Goal: Information Seeking & Learning: Learn about a topic

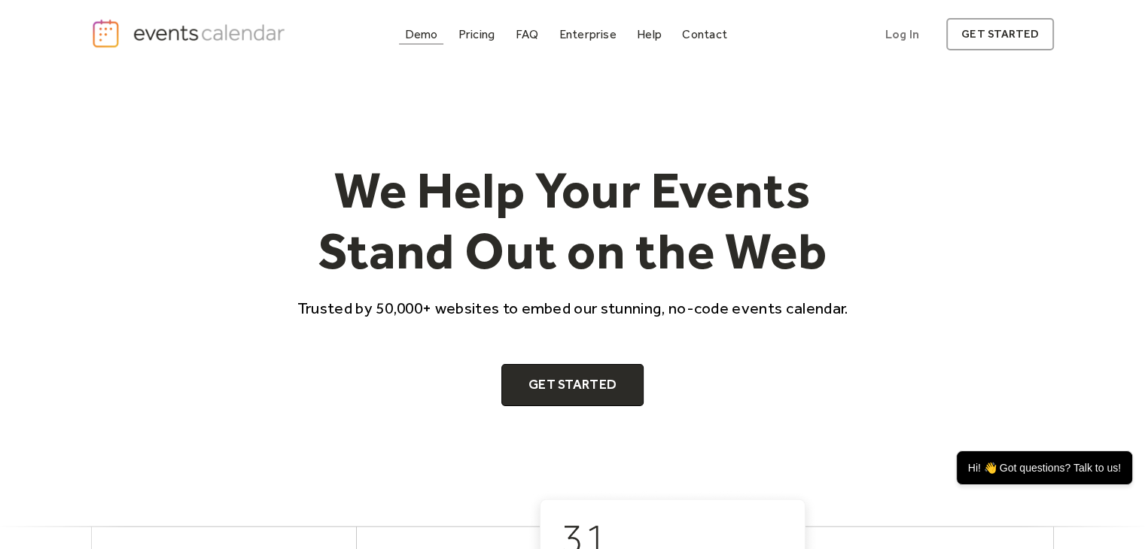
click at [418, 36] on div "Demo" at bounding box center [421, 34] width 33 height 8
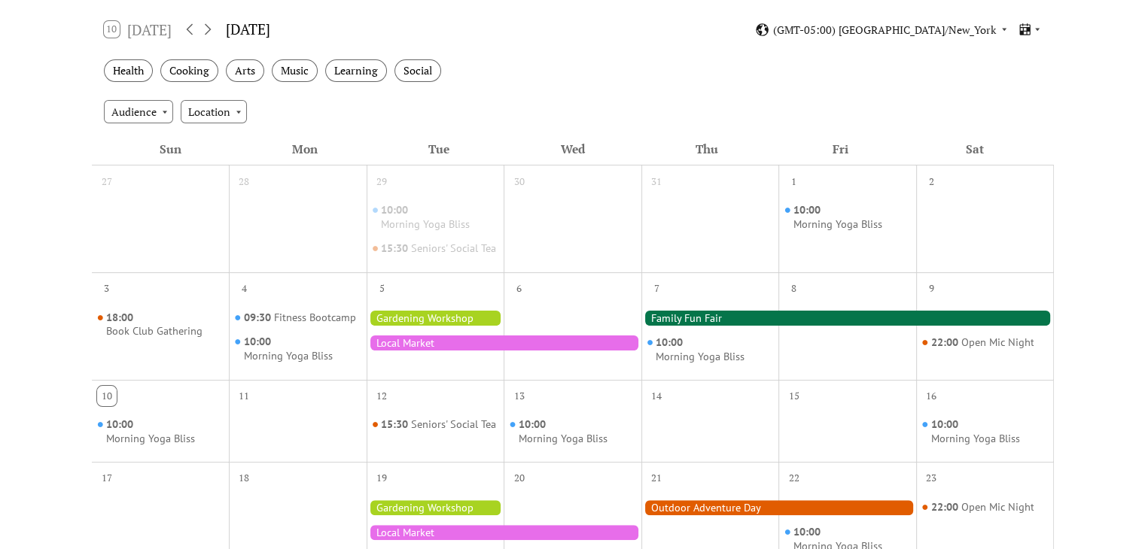
scroll to position [261, 0]
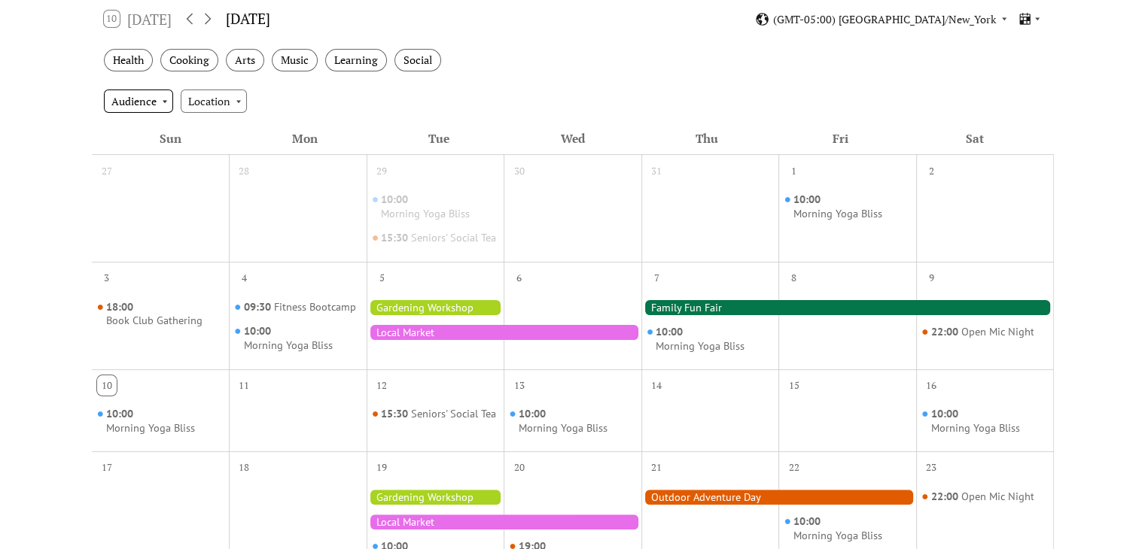
click at [164, 100] on div "Audience" at bounding box center [138, 101] width 69 height 23
click at [237, 99] on div "Location" at bounding box center [214, 101] width 66 height 23
click at [1003, 18] on icon at bounding box center [1004, 19] width 5 height 3
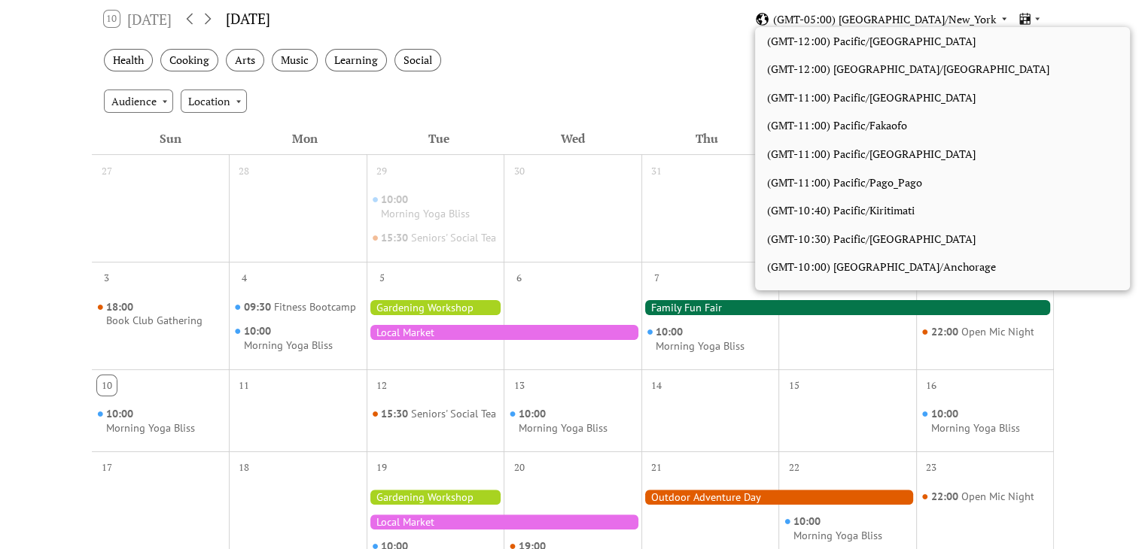
scroll to position [1273, 0]
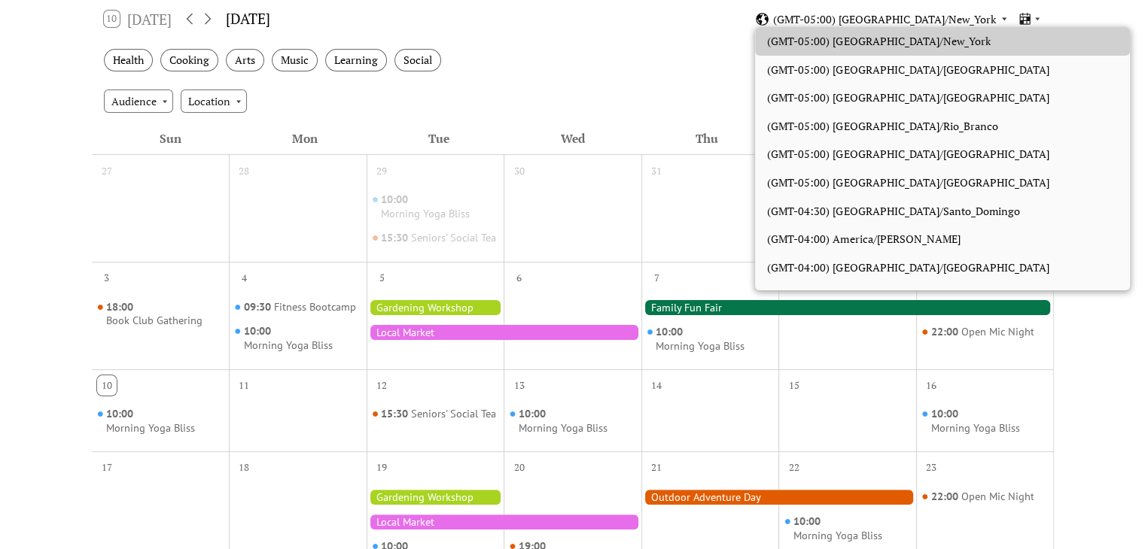
click at [1004, 20] on icon at bounding box center [1003, 18] width 9 height 9
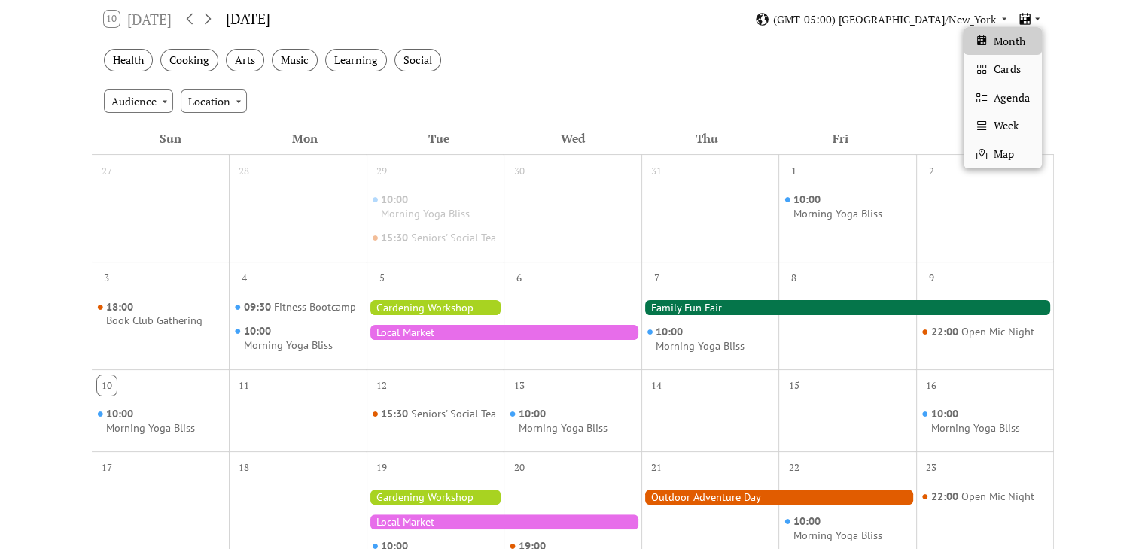
click at [1037, 16] on icon at bounding box center [1037, 18] width 9 height 9
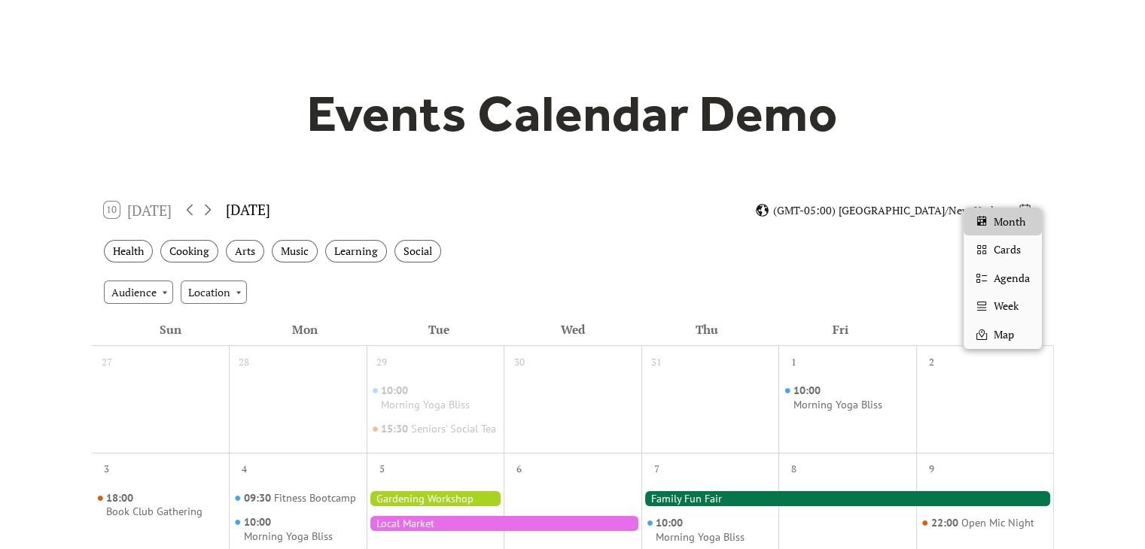
scroll to position [0, 0]
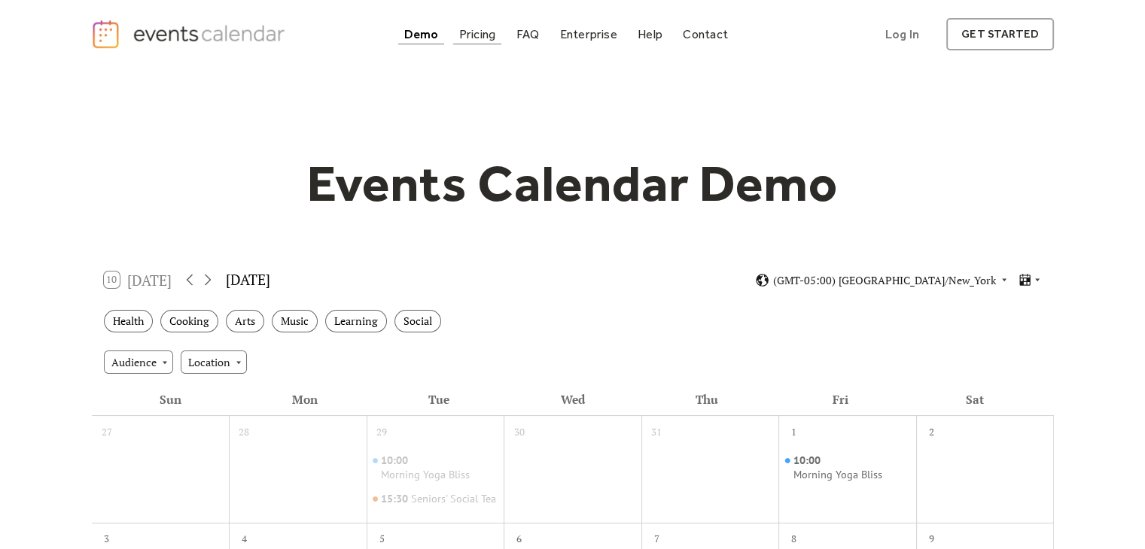
click at [481, 35] on div "Pricing" at bounding box center [477, 34] width 37 height 8
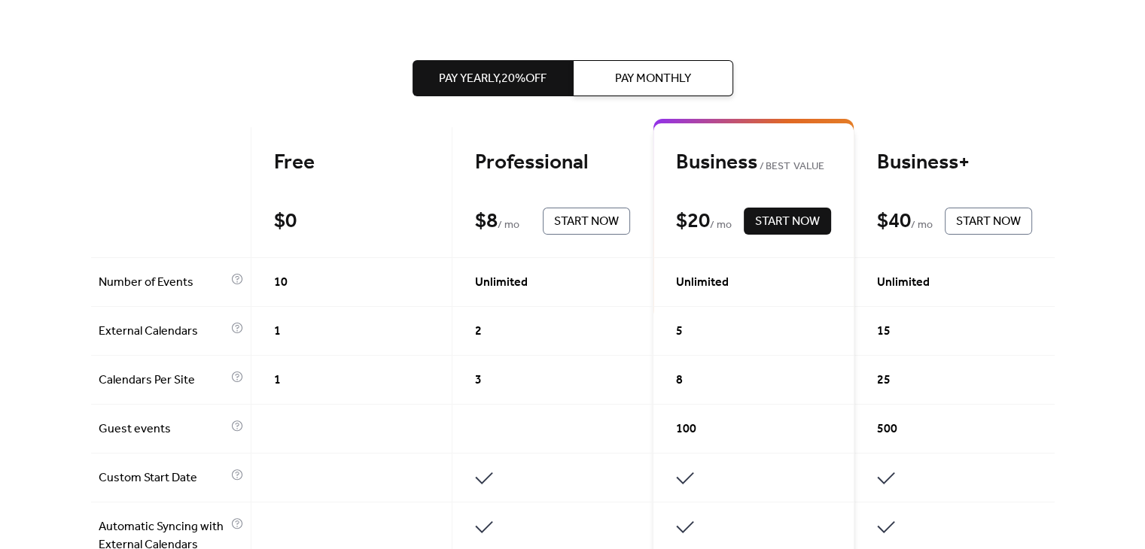
scroll to position [321, 0]
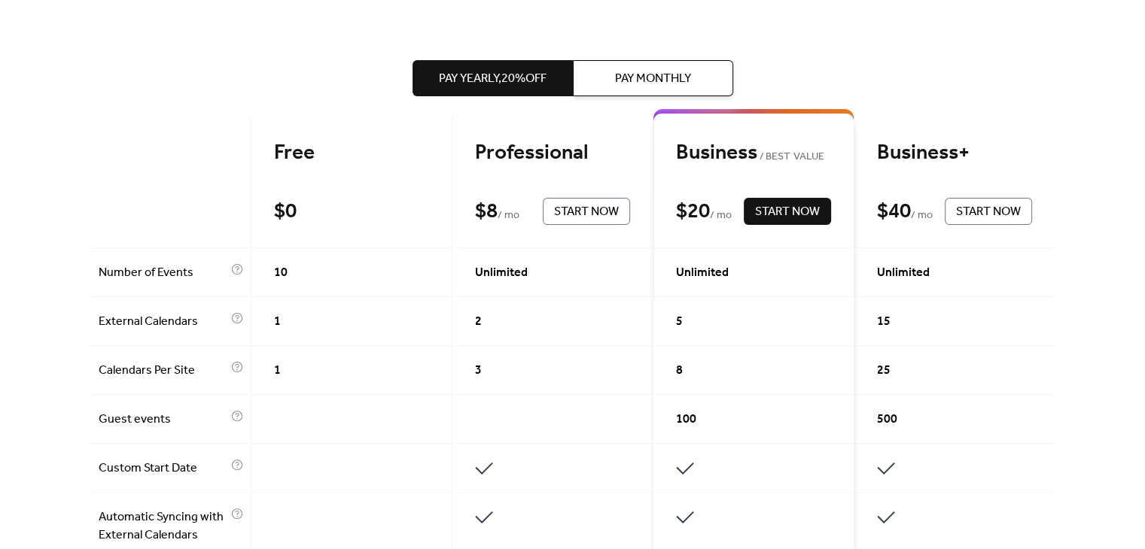
click at [294, 149] on div "Free" at bounding box center [351, 153] width 155 height 26
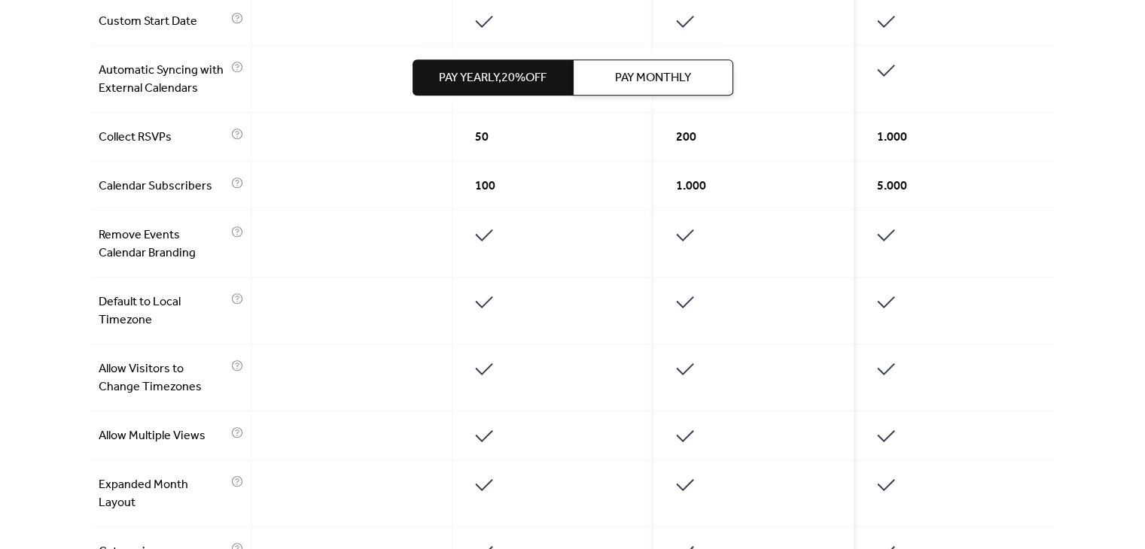
scroll to position [0, 0]
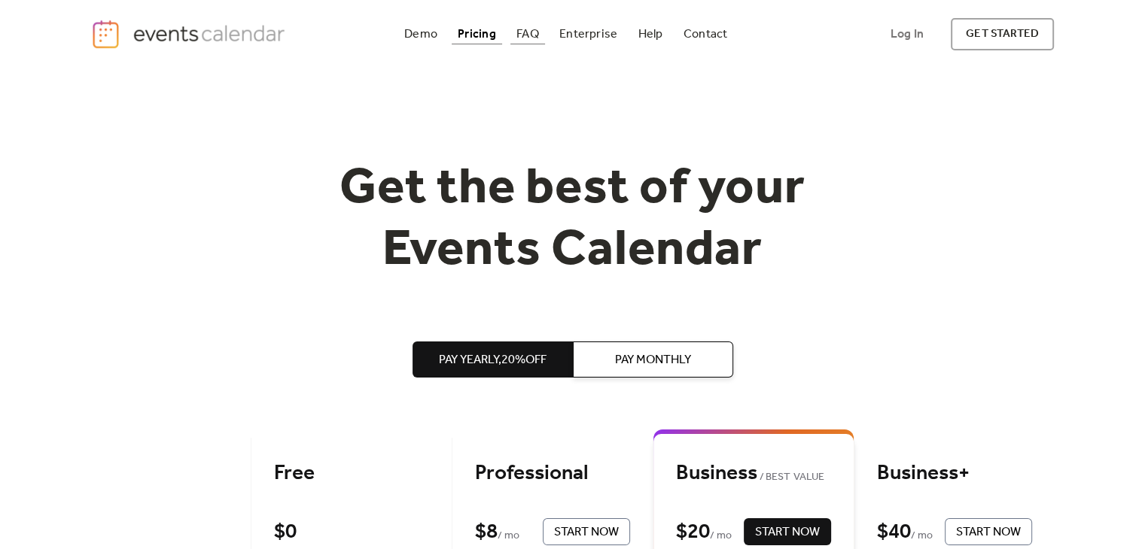
click at [531, 38] on div "FAQ" at bounding box center [527, 34] width 23 height 8
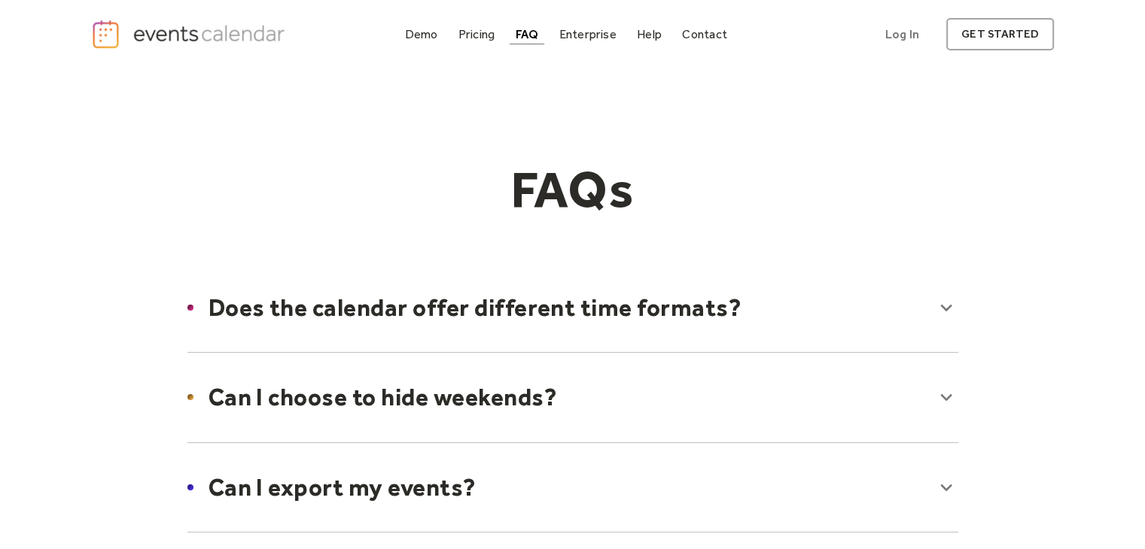
click at [945, 310] on div at bounding box center [572, 308] width 801 height 92
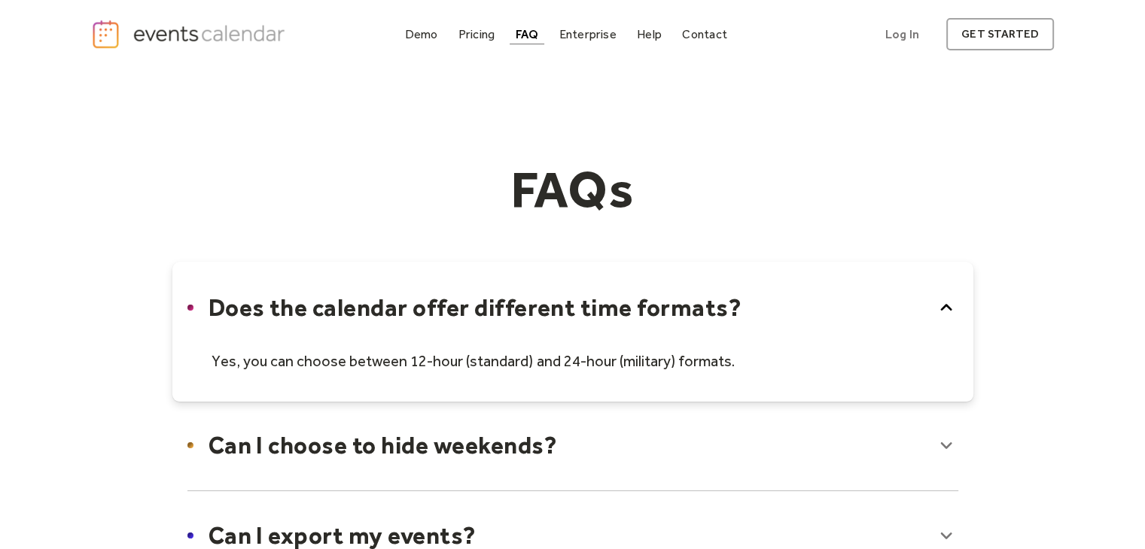
click at [945, 310] on icon at bounding box center [946, 308] width 24 height 24
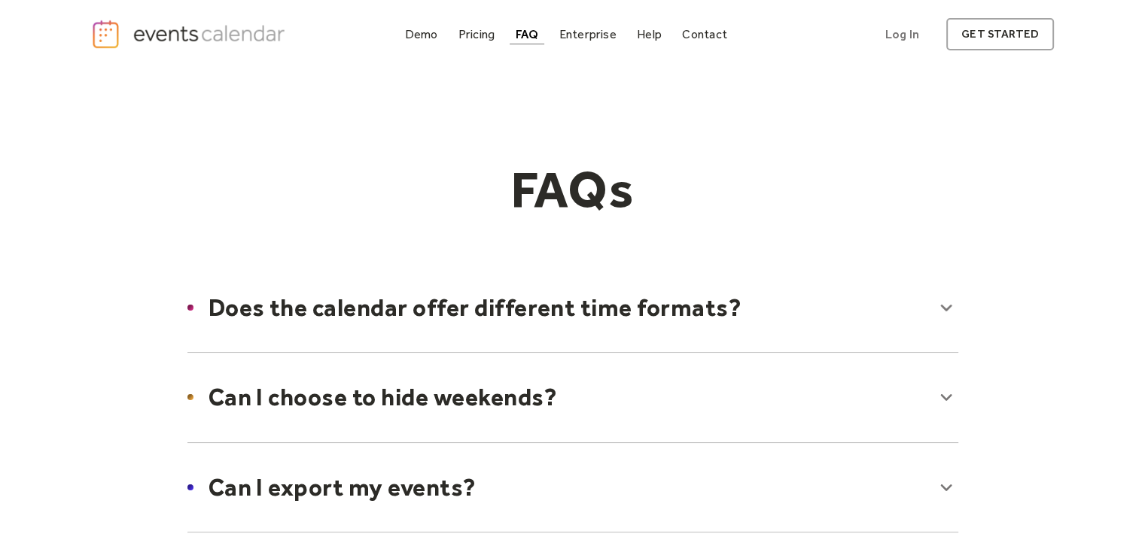
click at [950, 387] on div at bounding box center [572, 397] width 801 height 92
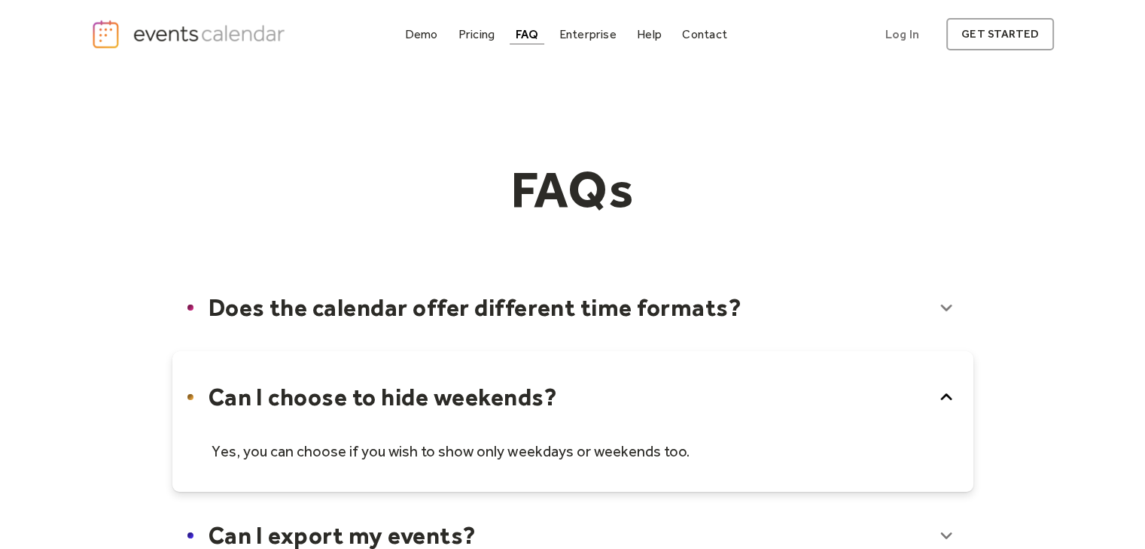
click at [946, 391] on icon at bounding box center [946, 397] width 24 height 24
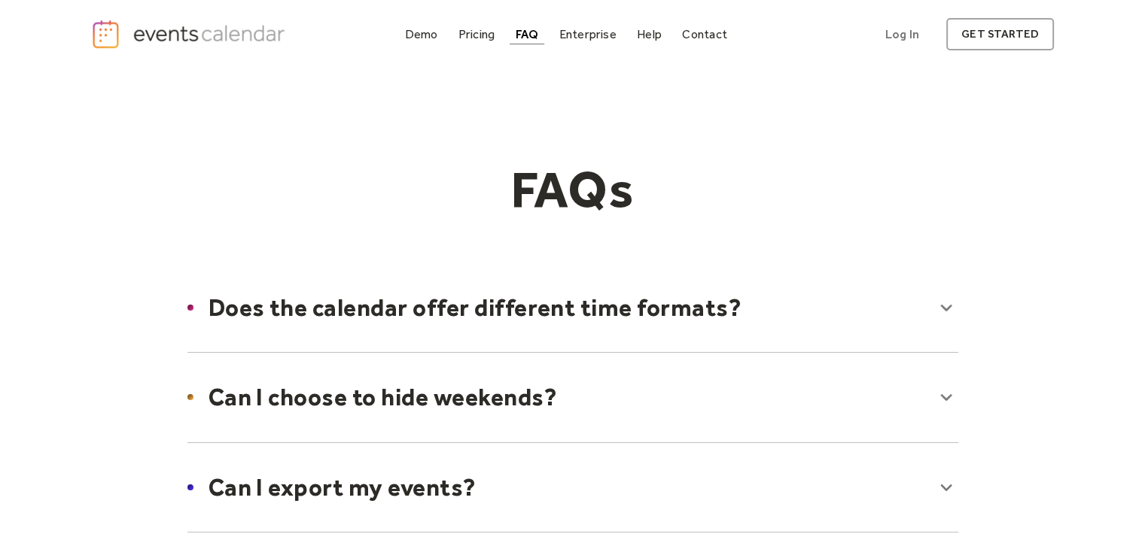
click at [944, 481] on div at bounding box center [572, 488] width 801 height 92
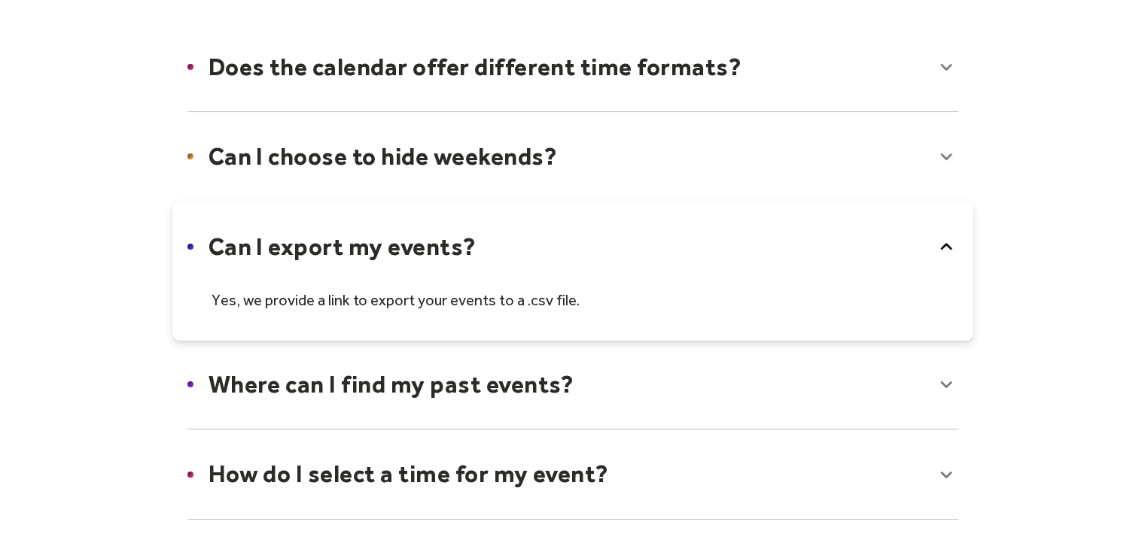
scroll to position [291, 0]
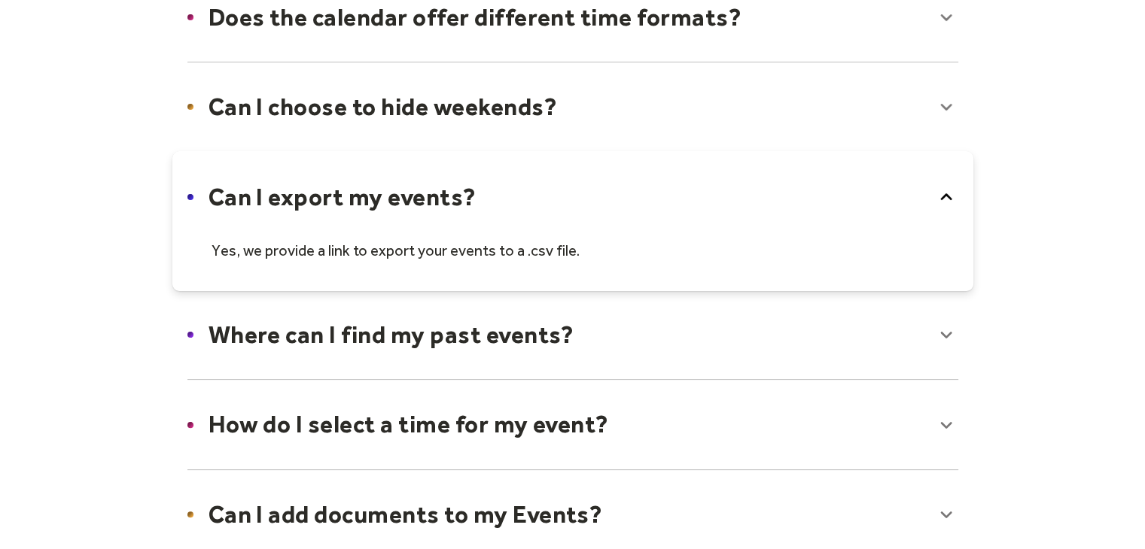
click at [945, 185] on icon at bounding box center [946, 197] width 24 height 24
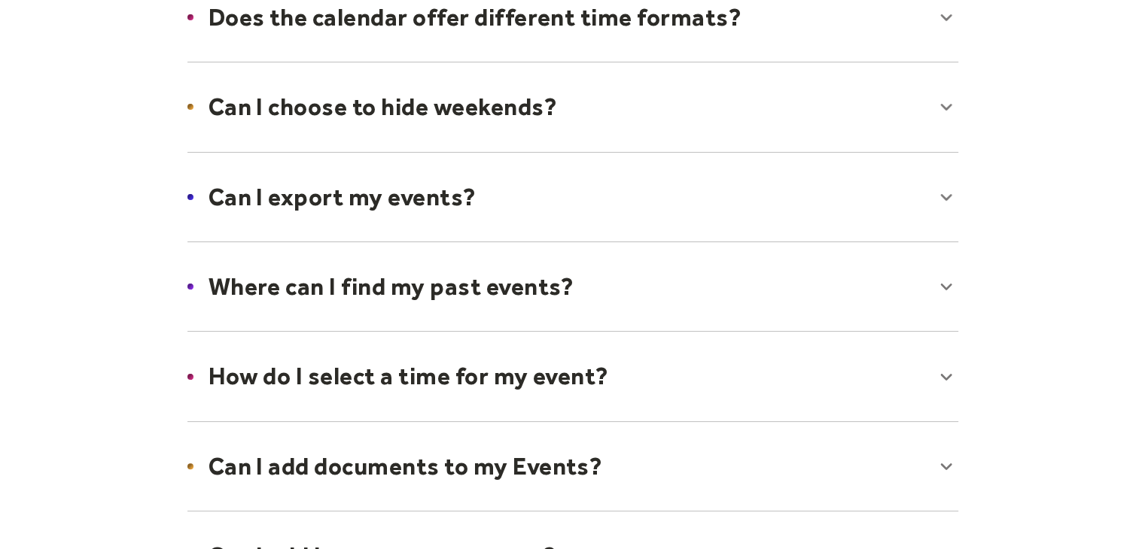
click at [946, 290] on div at bounding box center [572, 287] width 801 height 92
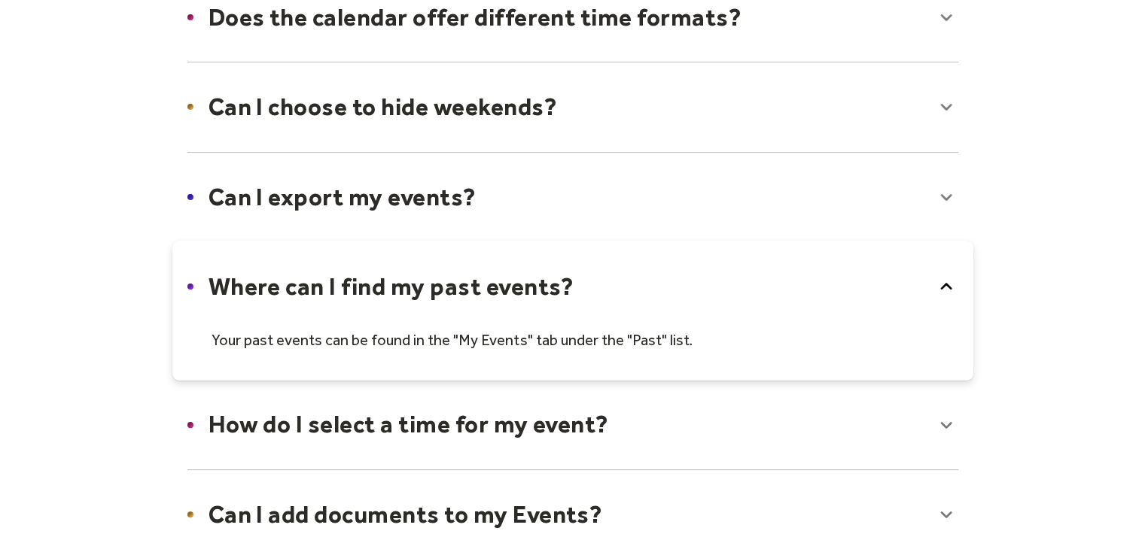
click at [938, 281] on icon at bounding box center [946, 287] width 24 height 24
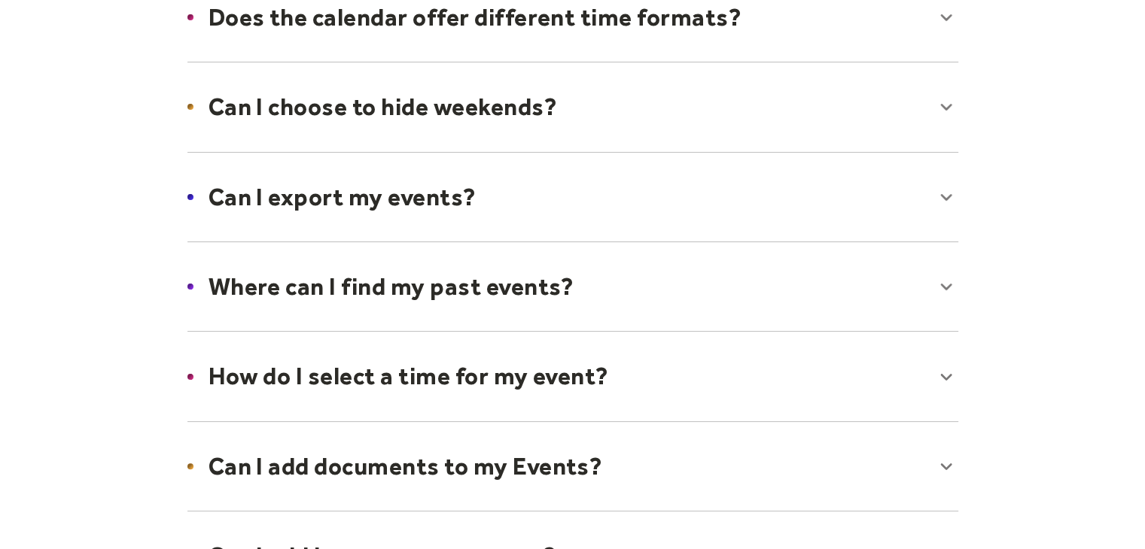
click at [950, 377] on div at bounding box center [572, 376] width 801 height 92
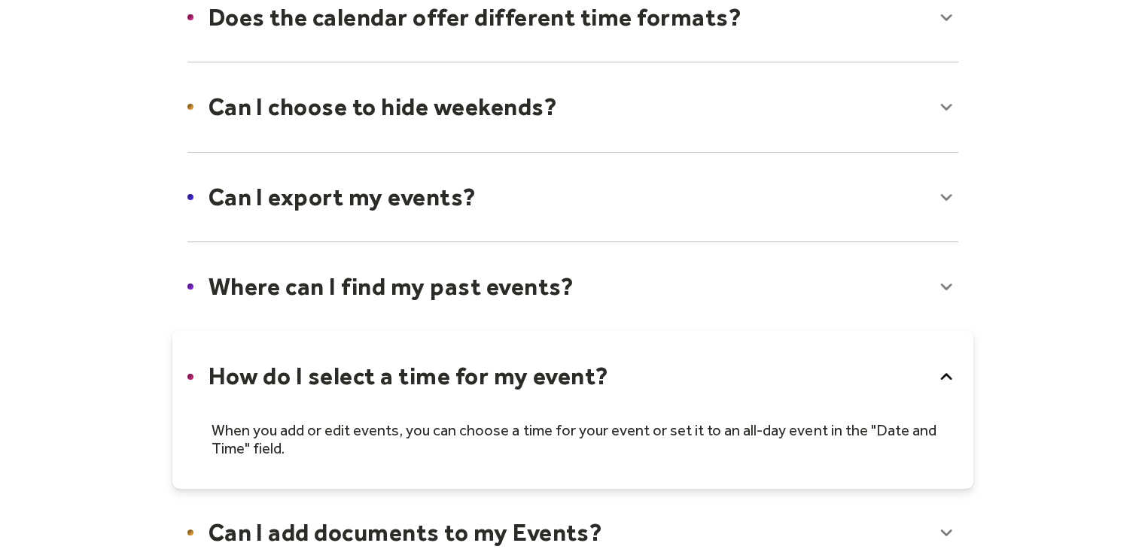
click at [950, 377] on icon at bounding box center [945, 376] width 11 height 7
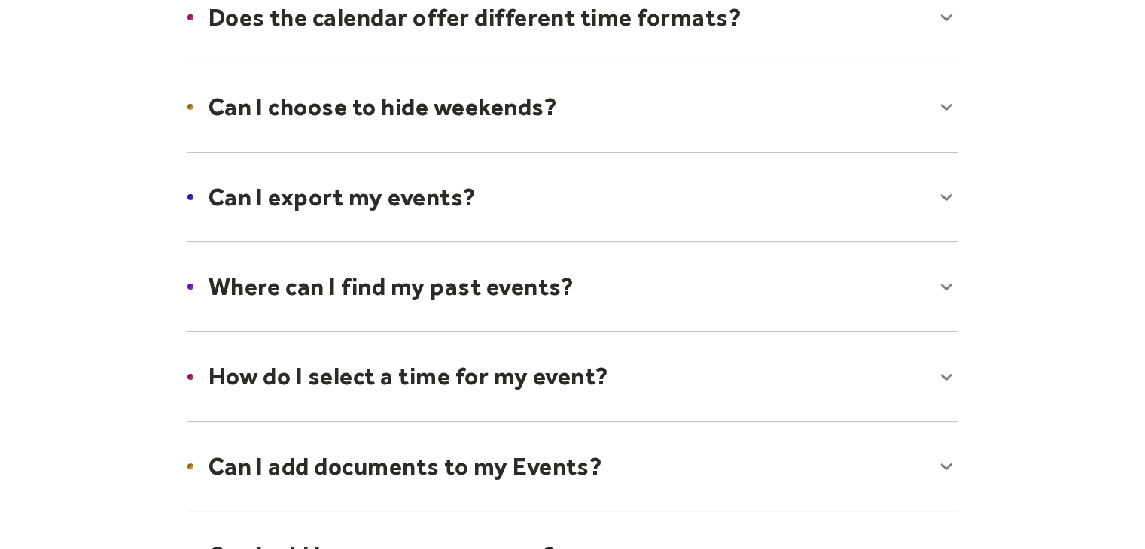
click at [948, 464] on div at bounding box center [572, 467] width 801 height 92
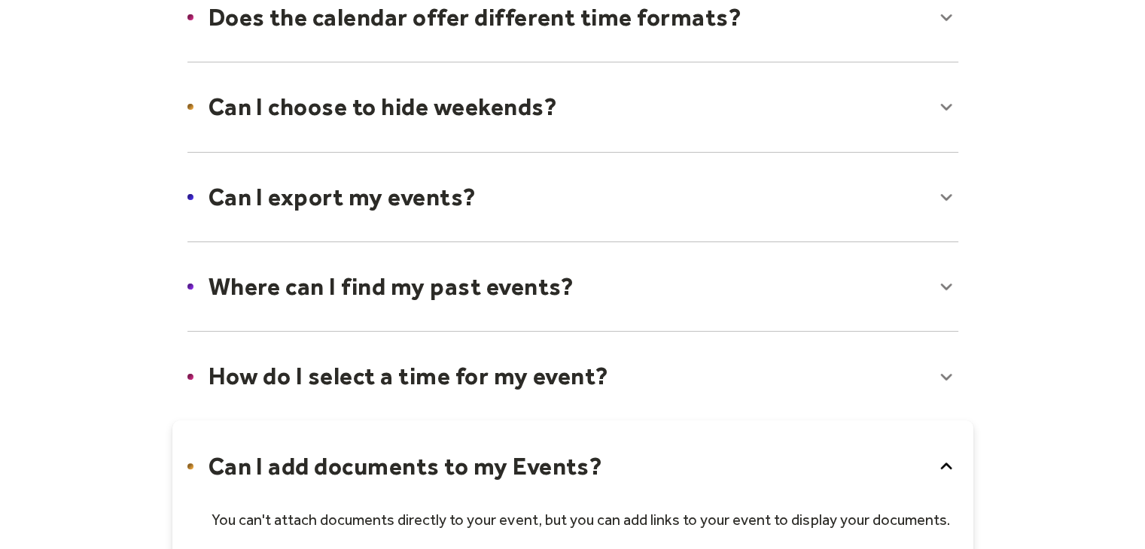
click at [948, 464] on icon at bounding box center [946, 467] width 24 height 24
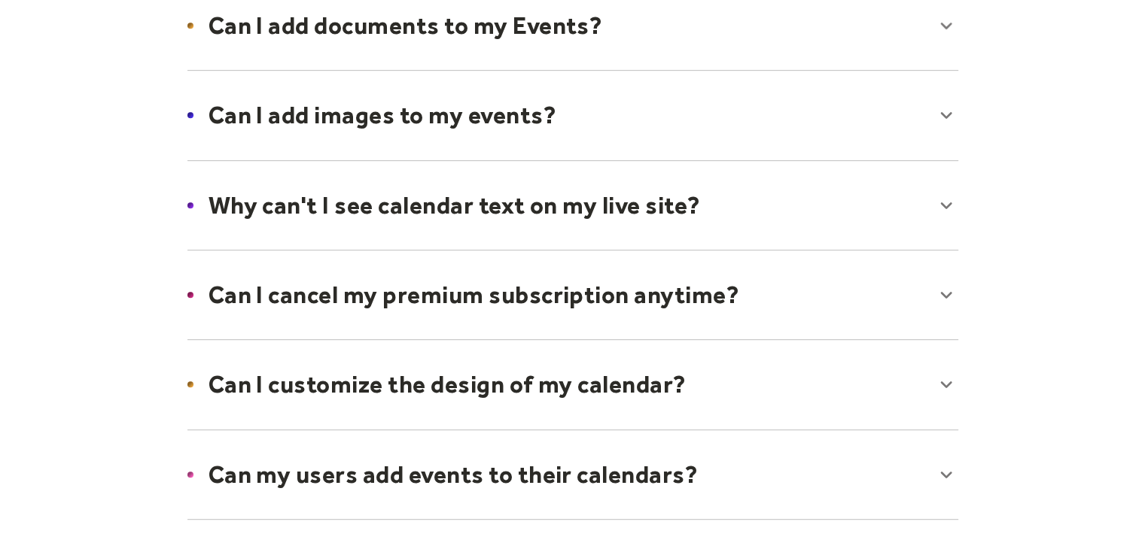
scroll to position [753, 0]
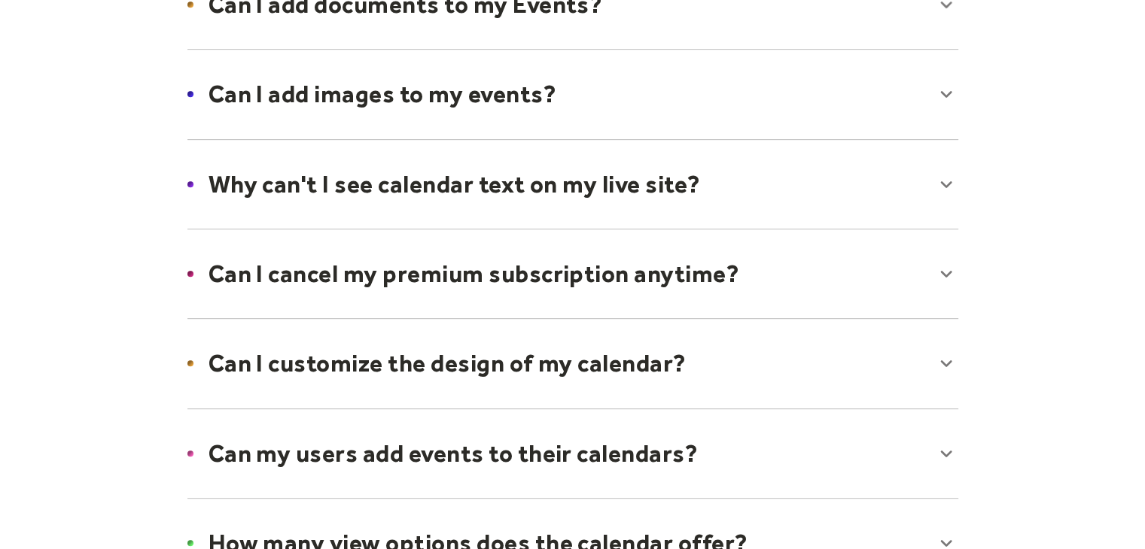
click at [948, 94] on div at bounding box center [572, 94] width 801 height 92
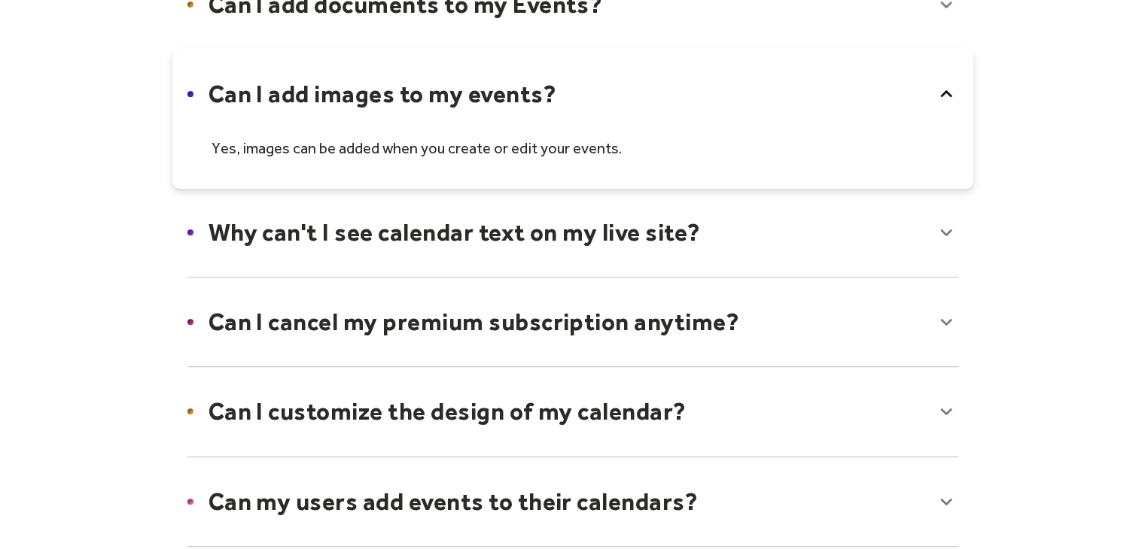
click at [947, 89] on icon at bounding box center [946, 94] width 24 height 24
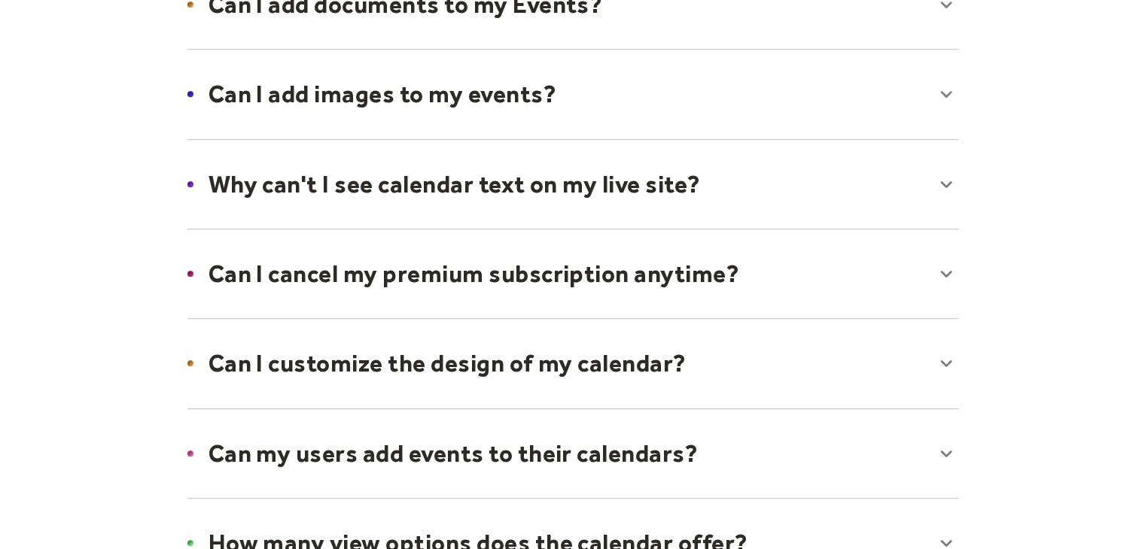
click at [944, 178] on div at bounding box center [572, 184] width 801 height 92
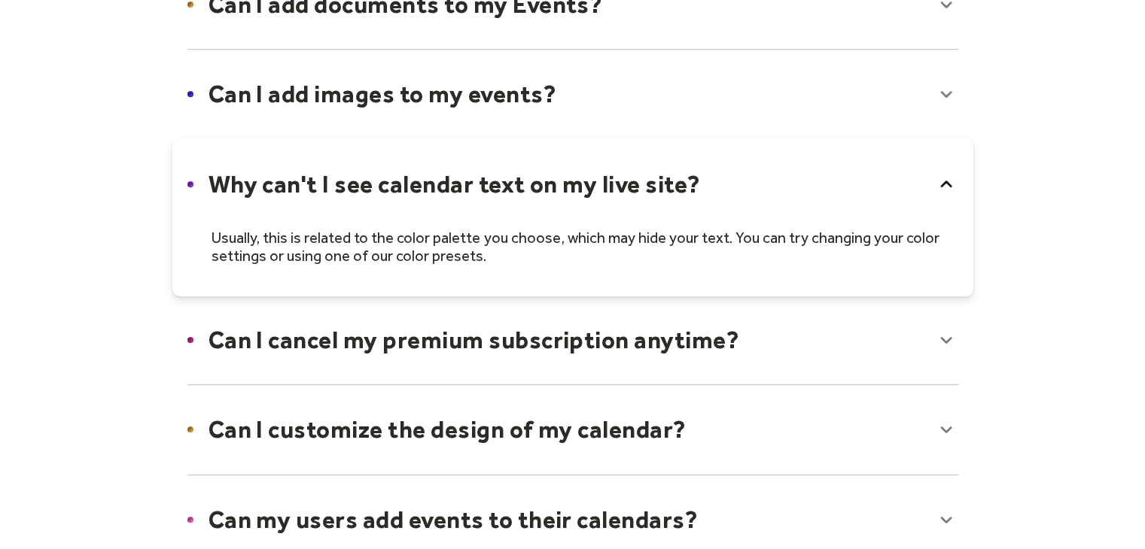
click at [944, 178] on icon at bounding box center [946, 184] width 24 height 24
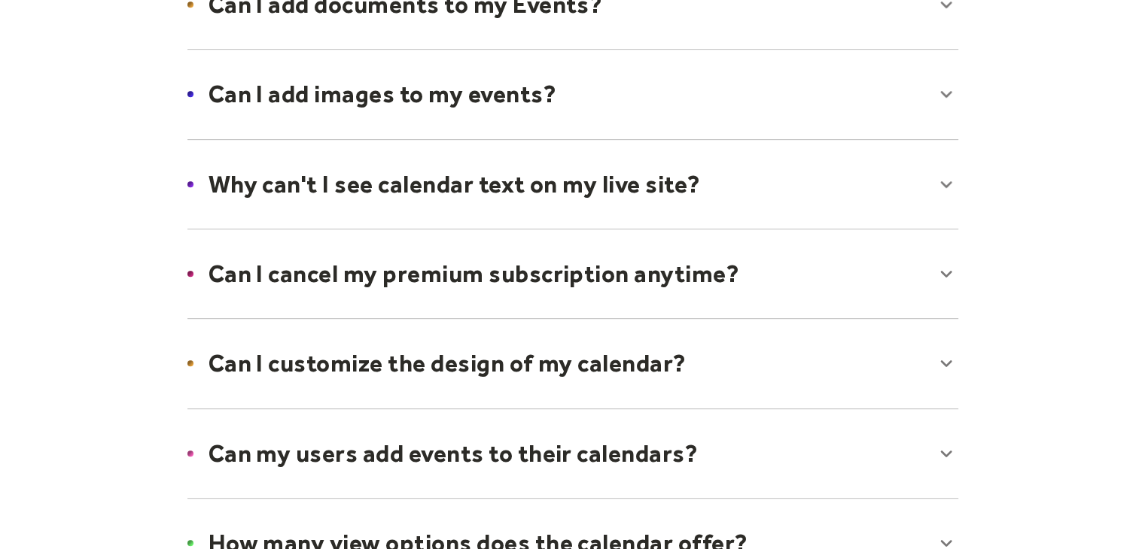
click at [948, 275] on div at bounding box center [572, 274] width 801 height 92
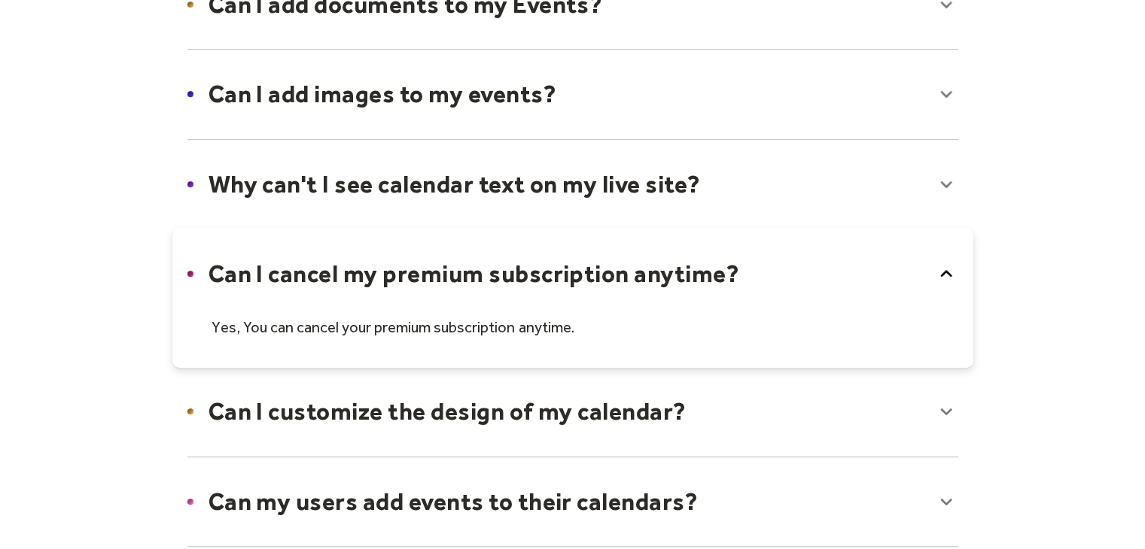
click at [948, 275] on icon at bounding box center [946, 274] width 24 height 24
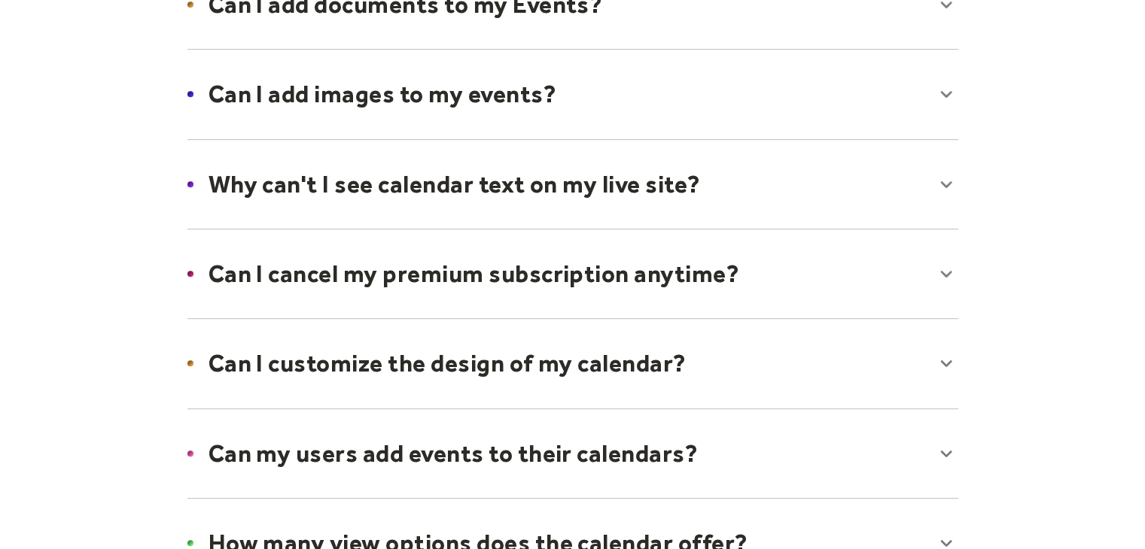
click at [945, 358] on div at bounding box center [572, 364] width 801 height 92
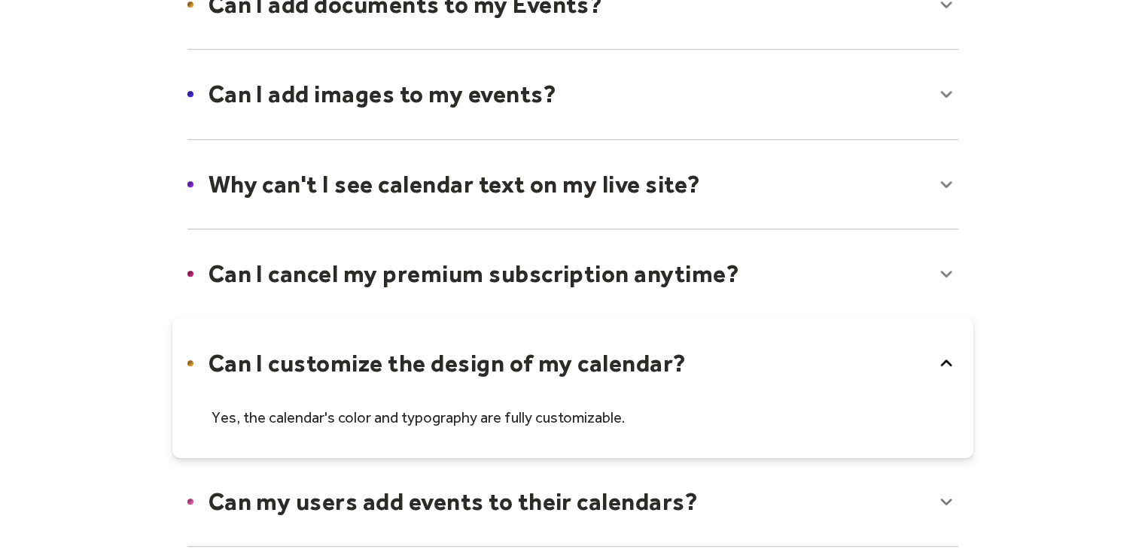
click at [945, 358] on icon at bounding box center [946, 363] width 24 height 24
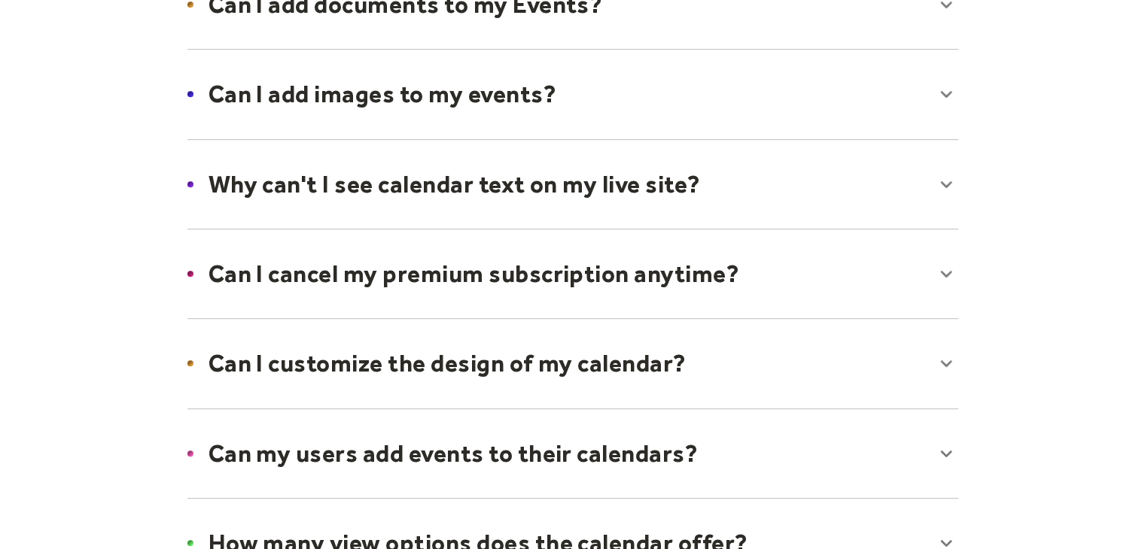
click at [948, 446] on div at bounding box center [572, 454] width 801 height 92
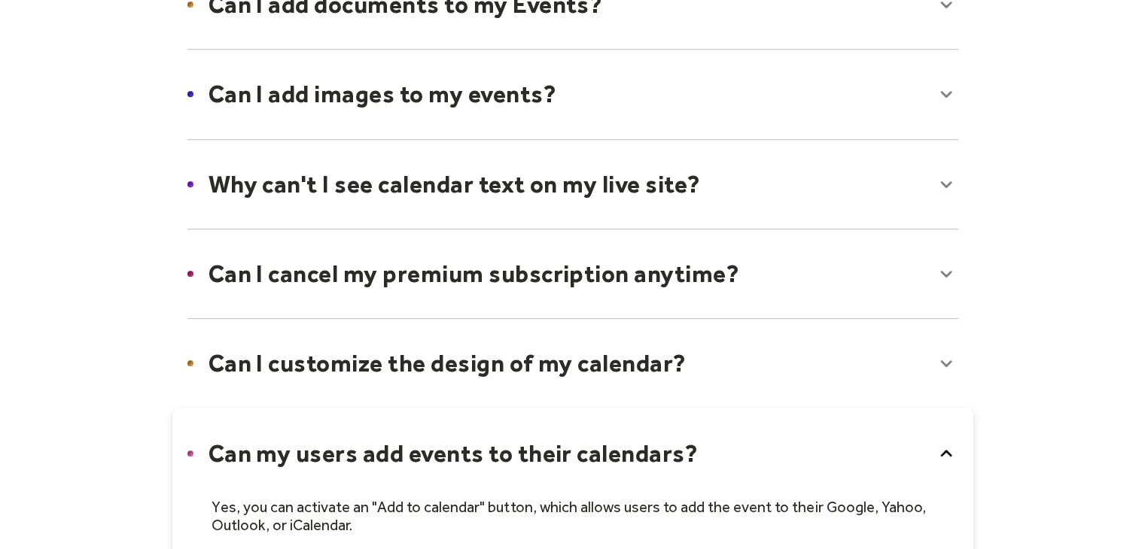
click at [948, 446] on icon at bounding box center [946, 454] width 24 height 24
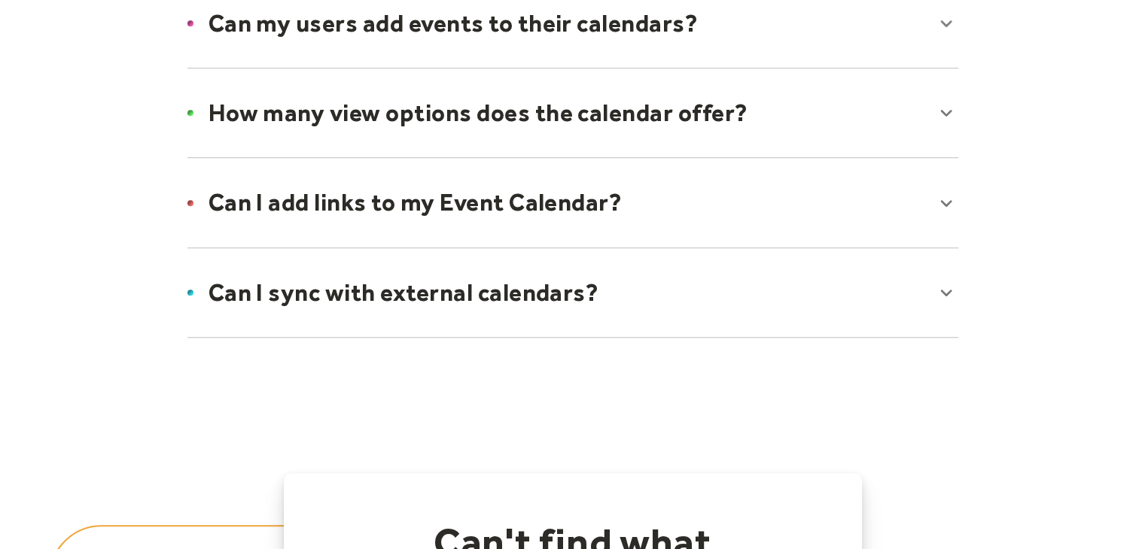
scroll to position [1213, 0]
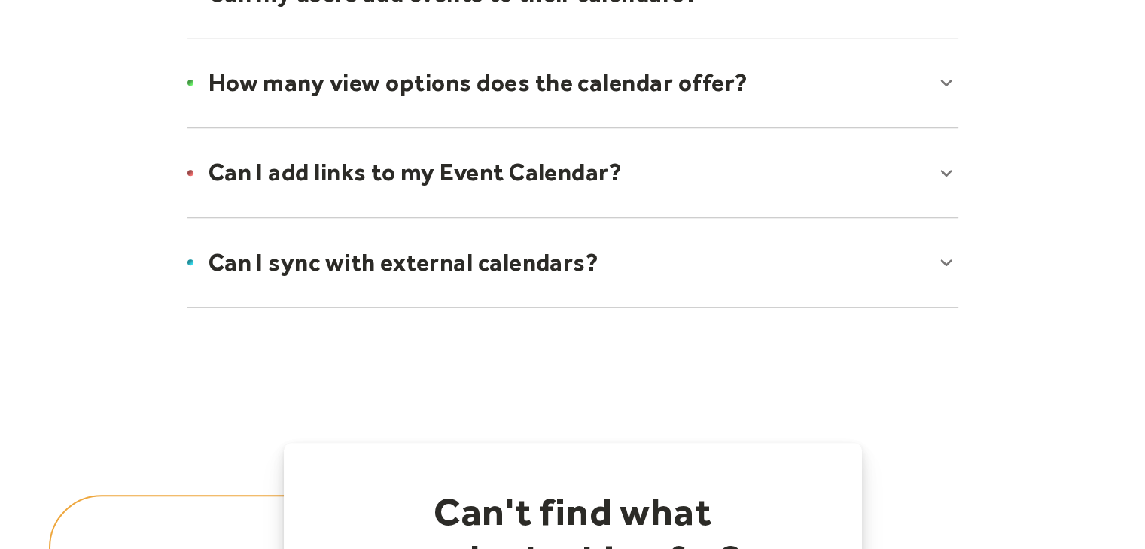
click at [947, 79] on div at bounding box center [572, 83] width 801 height 92
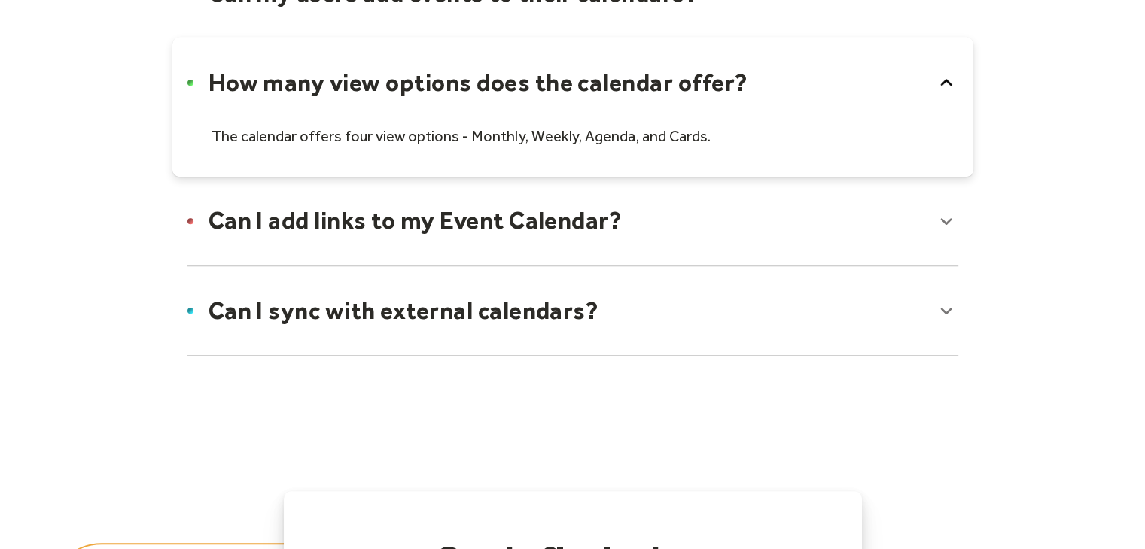
click at [942, 77] on icon at bounding box center [946, 83] width 24 height 24
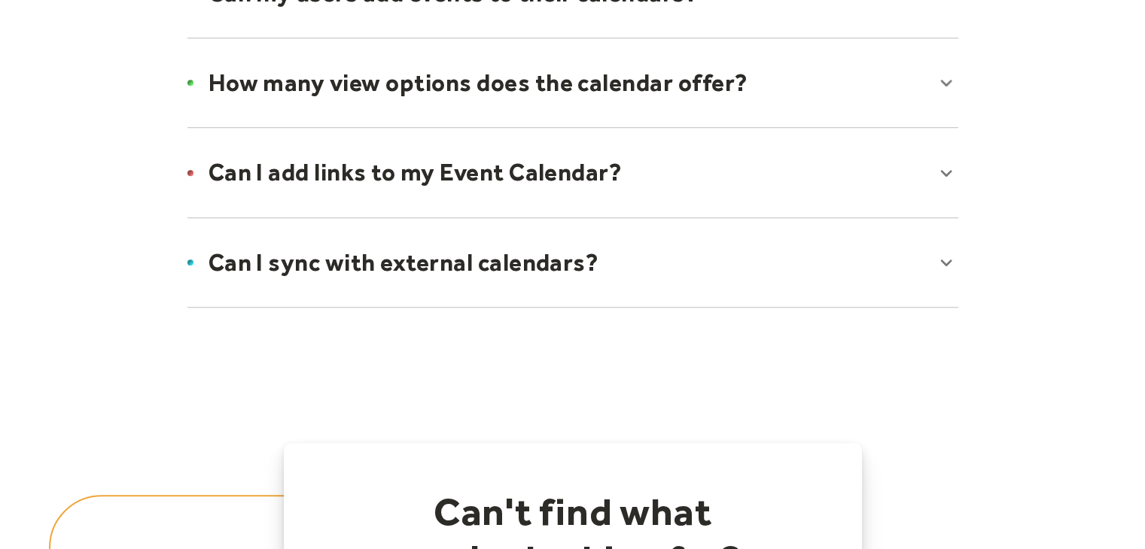
click at [945, 177] on div at bounding box center [572, 172] width 801 height 92
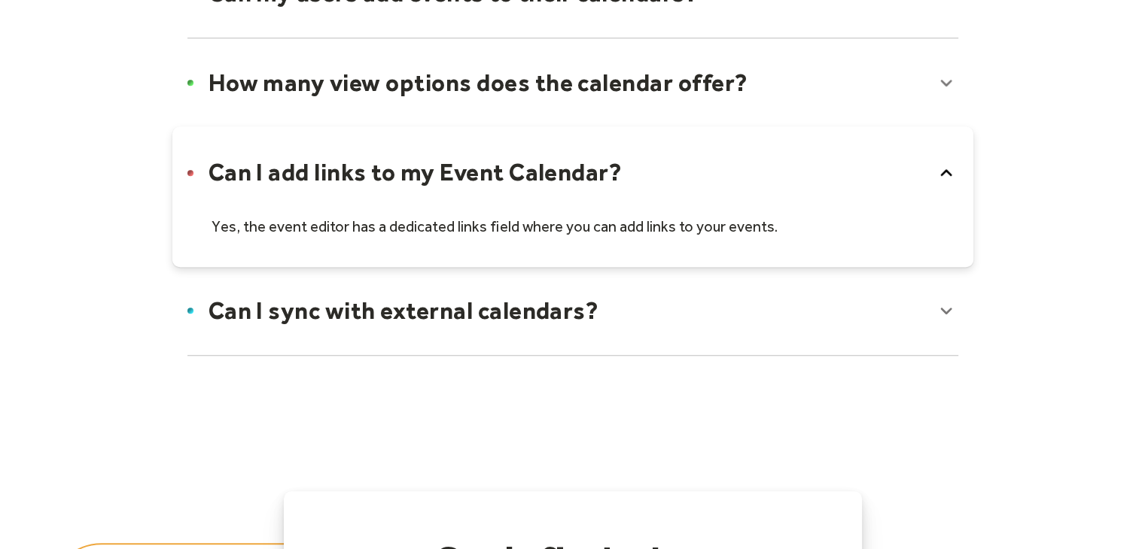
click at [944, 171] on icon at bounding box center [946, 173] width 24 height 24
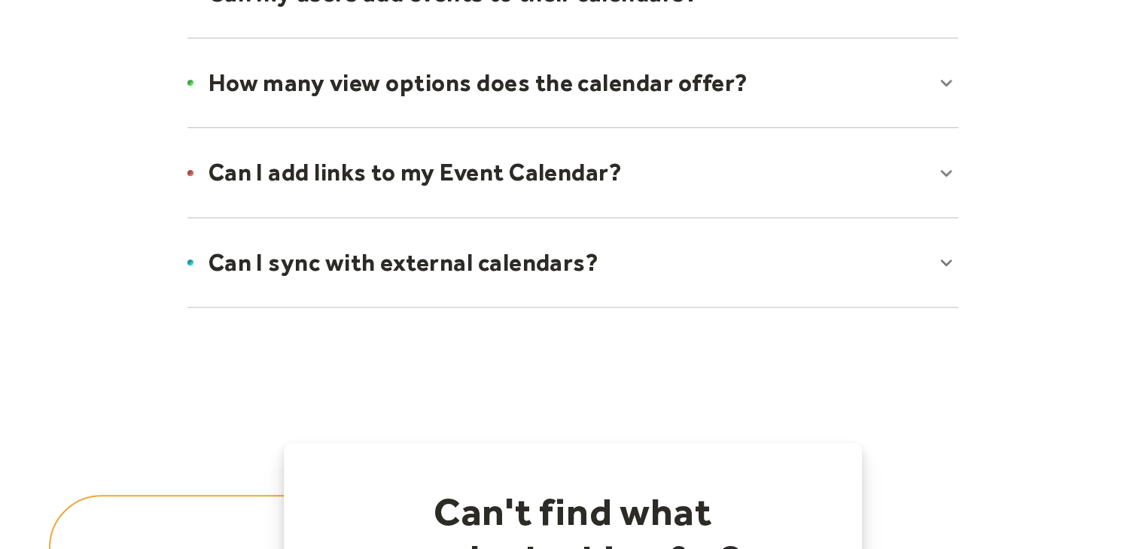
click at [946, 261] on div at bounding box center [572, 263] width 801 height 92
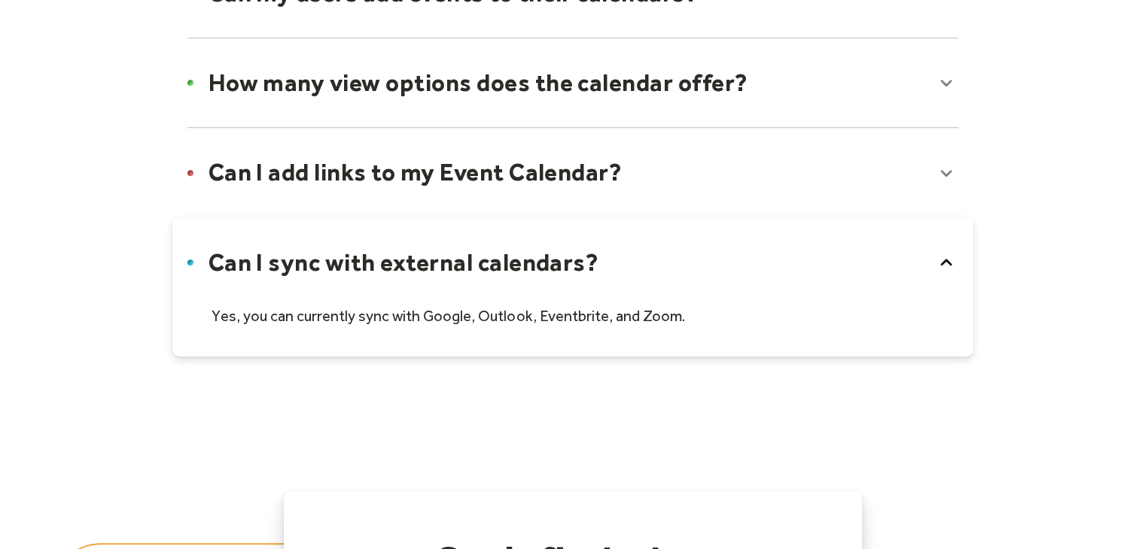
click at [948, 259] on icon at bounding box center [945, 262] width 11 height 7
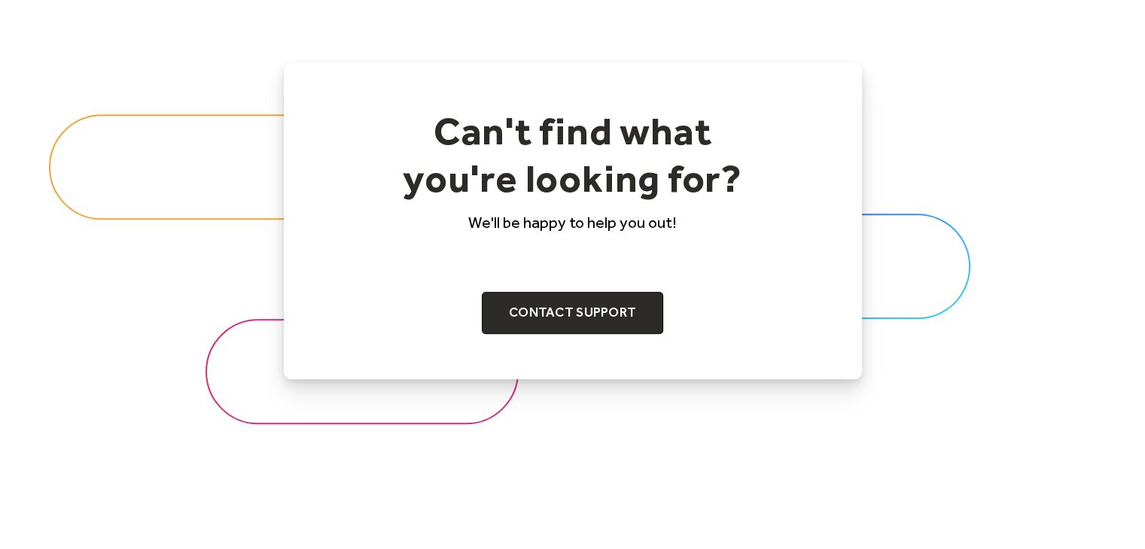
scroll to position [1654, 0]
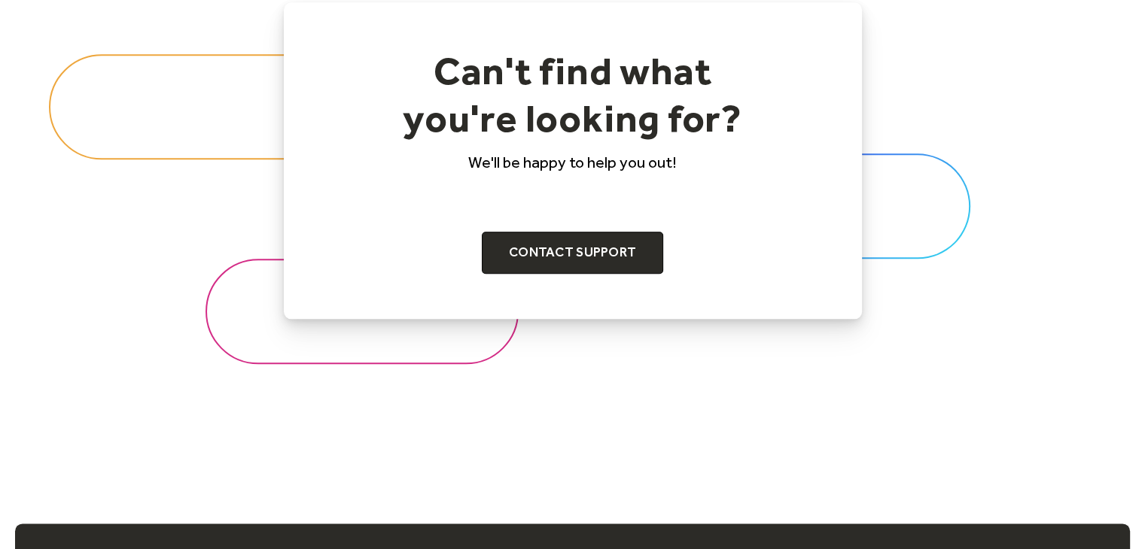
click at [902, 88] on div at bounding box center [572, 160] width 1145 height 485
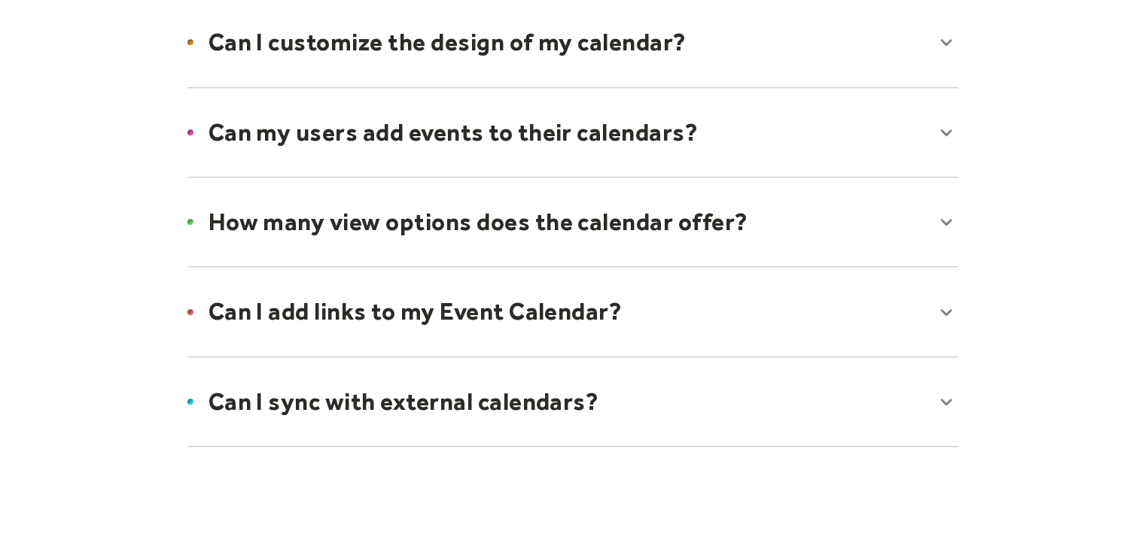
scroll to position [0, 0]
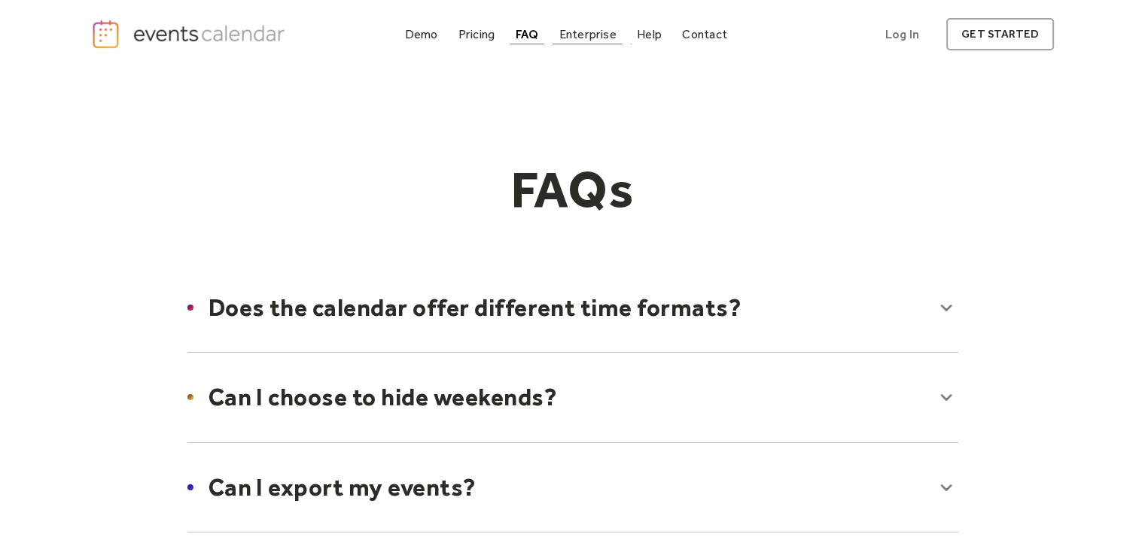
click at [595, 38] on div "Enterprise" at bounding box center [586, 34] width 57 height 8
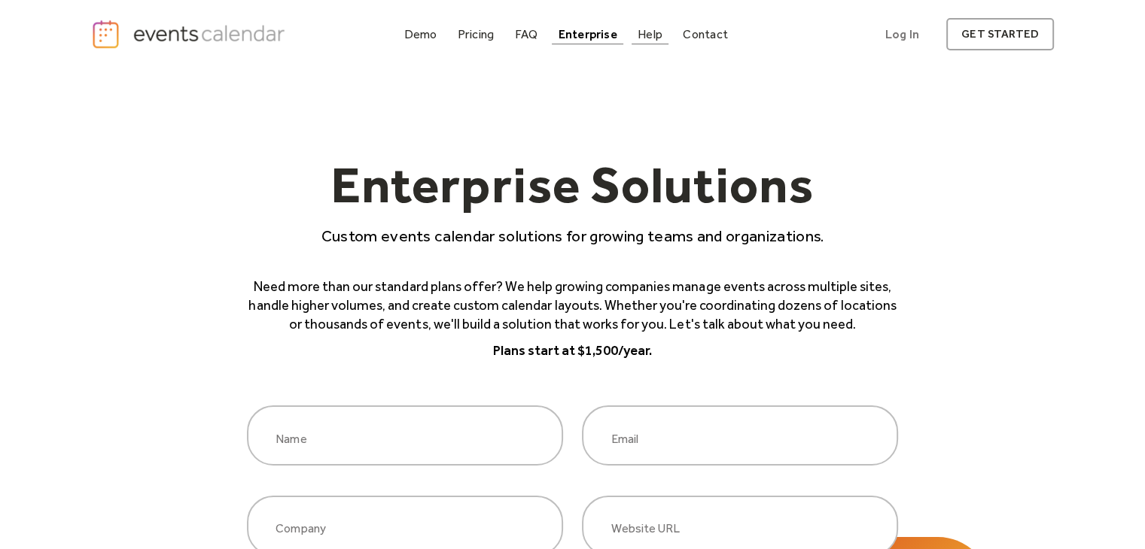
click at [653, 38] on div "Help" at bounding box center [649, 34] width 25 height 8
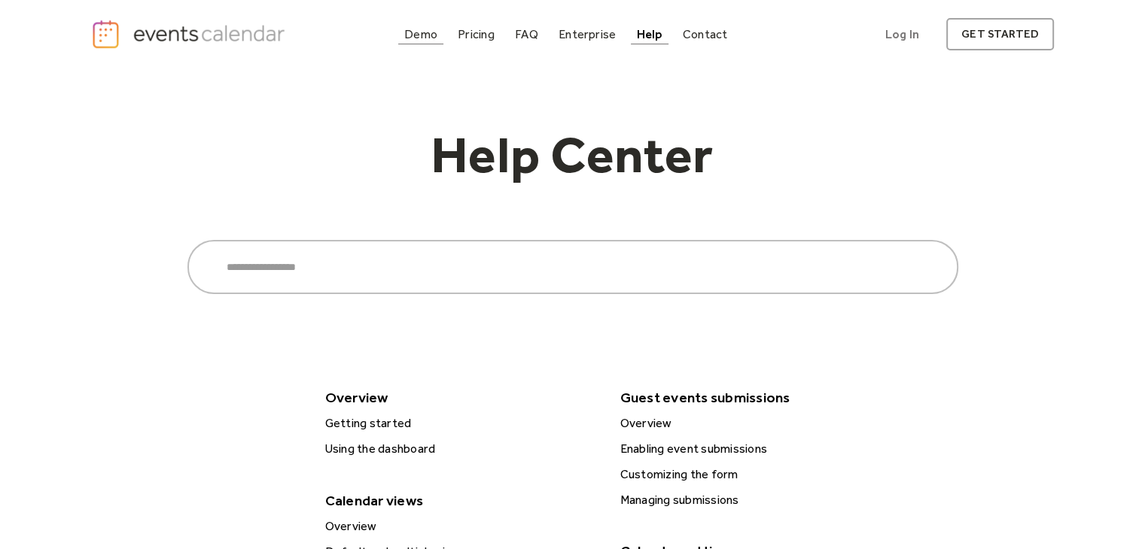
click at [429, 32] on div "Demo" at bounding box center [420, 34] width 33 height 8
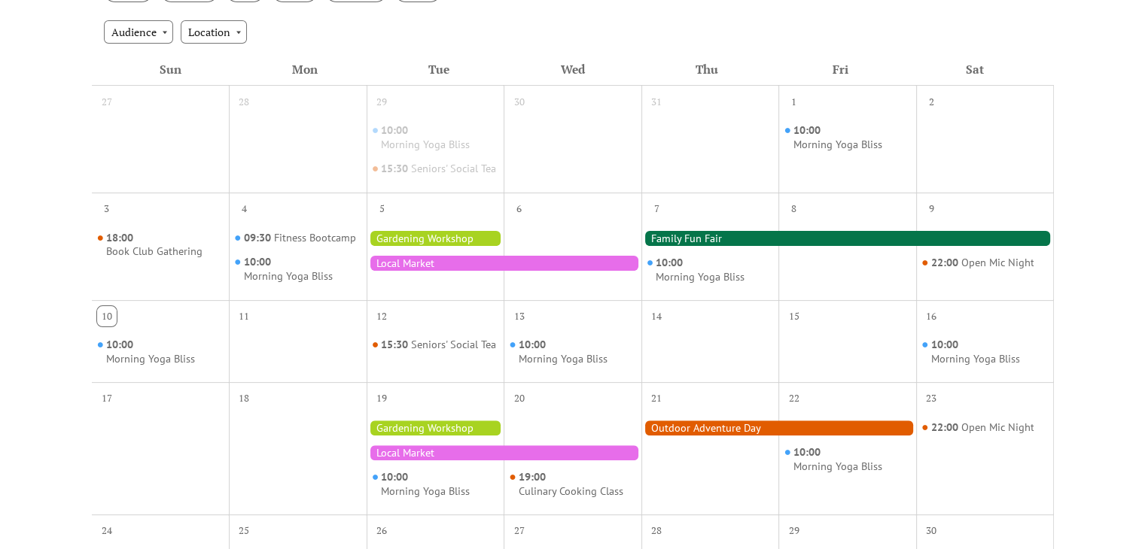
scroll to position [310, 0]
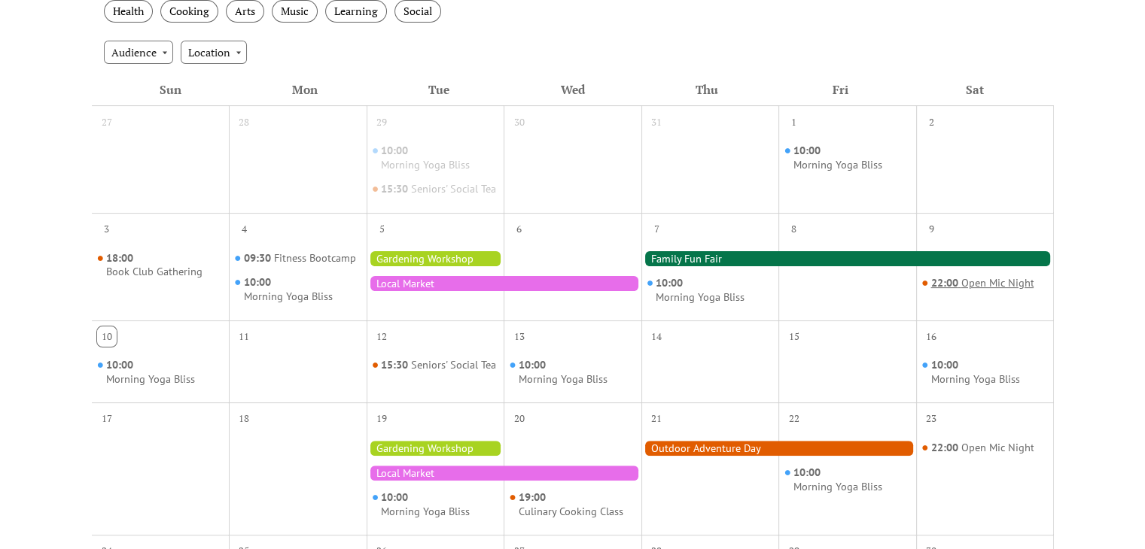
click at [943, 291] on span "22:00" at bounding box center [945, 283] width 30 height 14
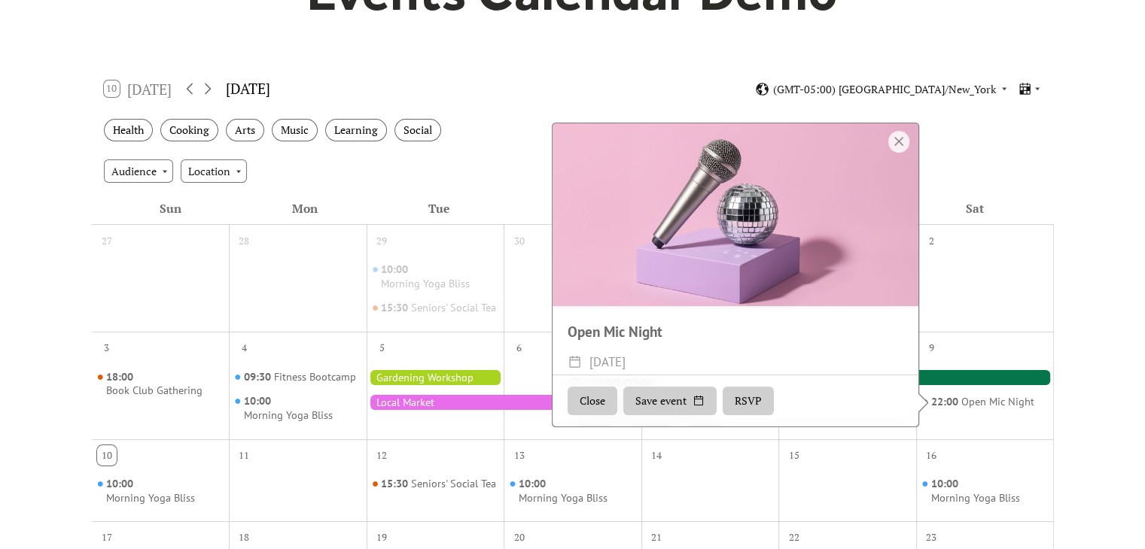
scroll to position [190, 0]
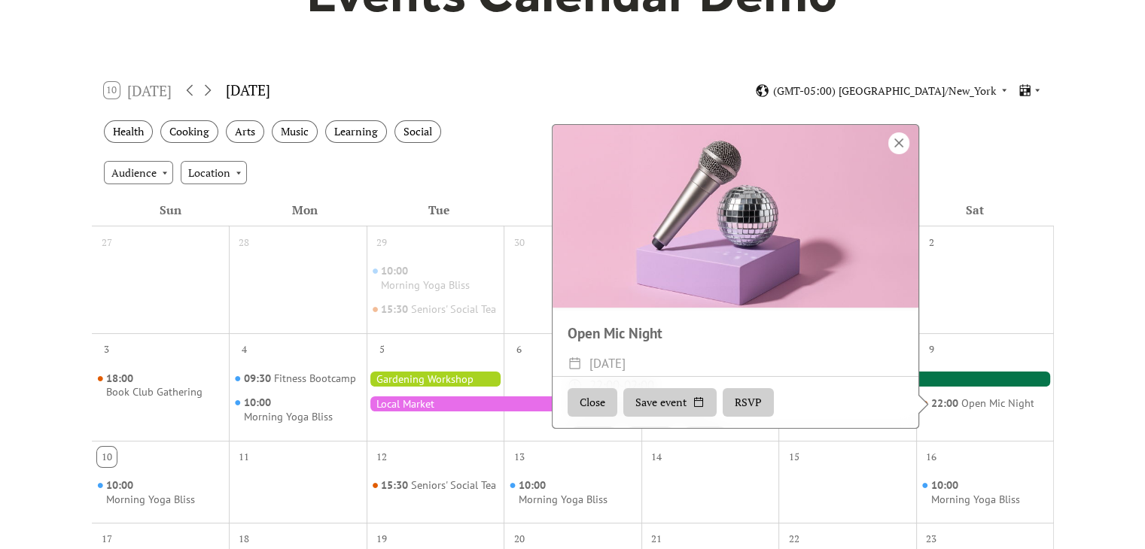
click at [894, 150] on div at bounding box center [898, 143] width 21 height 22
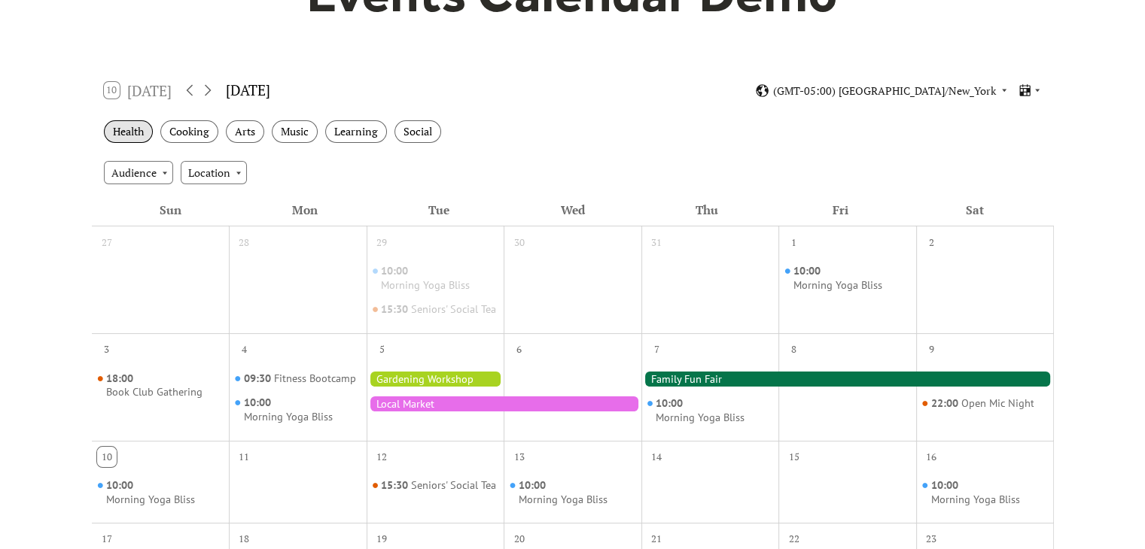
click at [136, 129] on div "Health" at bounding box center [128, 131] width 49 height 23
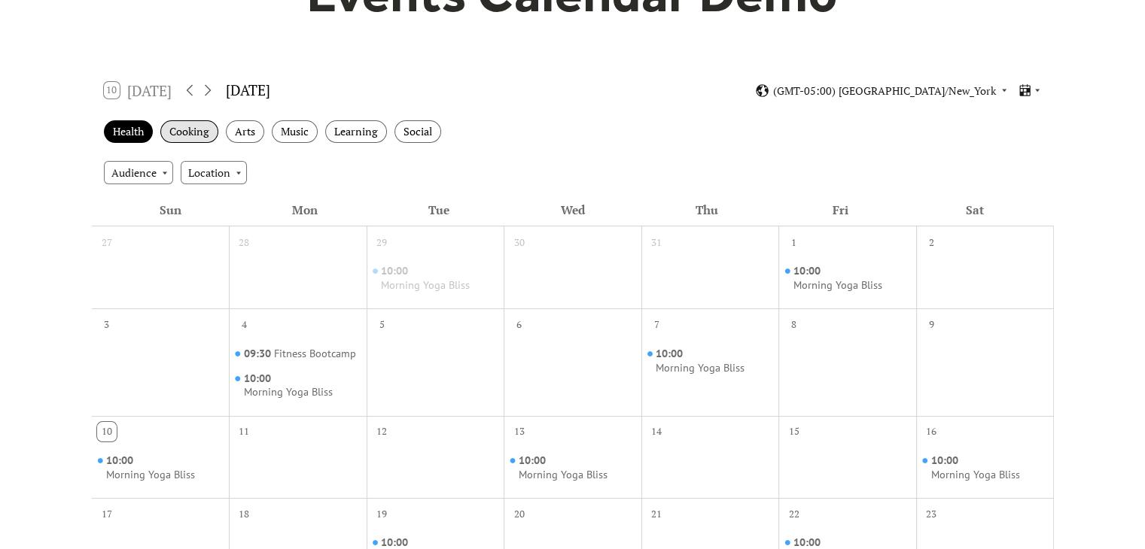
click at [178, 131] on div "Cooking" at bounding box center [189, 131] width 58 height 23
click at [238, 132] on div "Arts" at bounding box center [245, 131] width 38 height 23
click at [302, 124] on div "Music" at bounding box center [295, 131] width 46 height 23
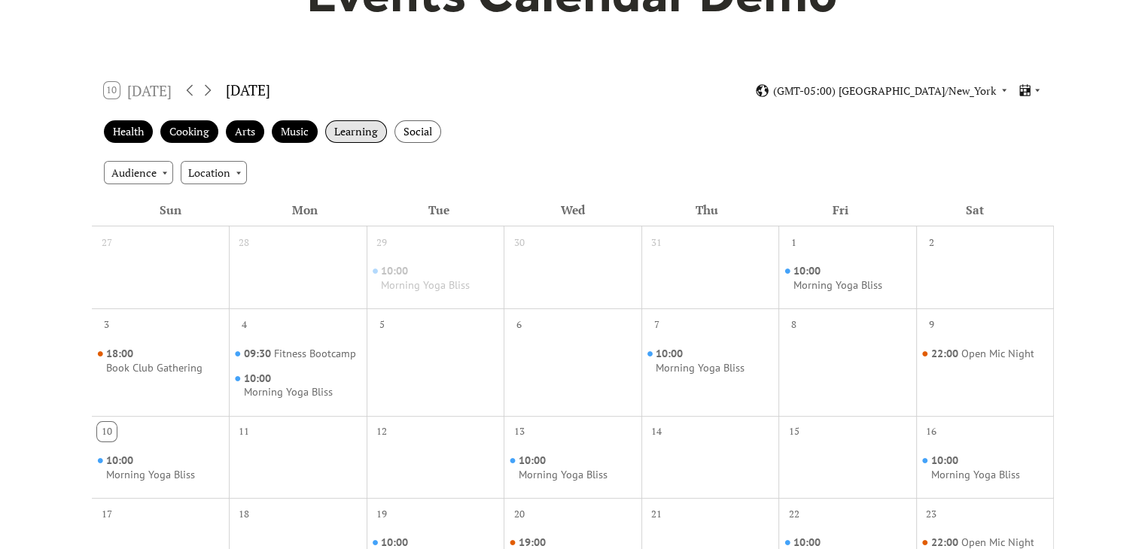
click at [346, 129] on div "Learning" at bounding box center [356, 131] width 62 height 23
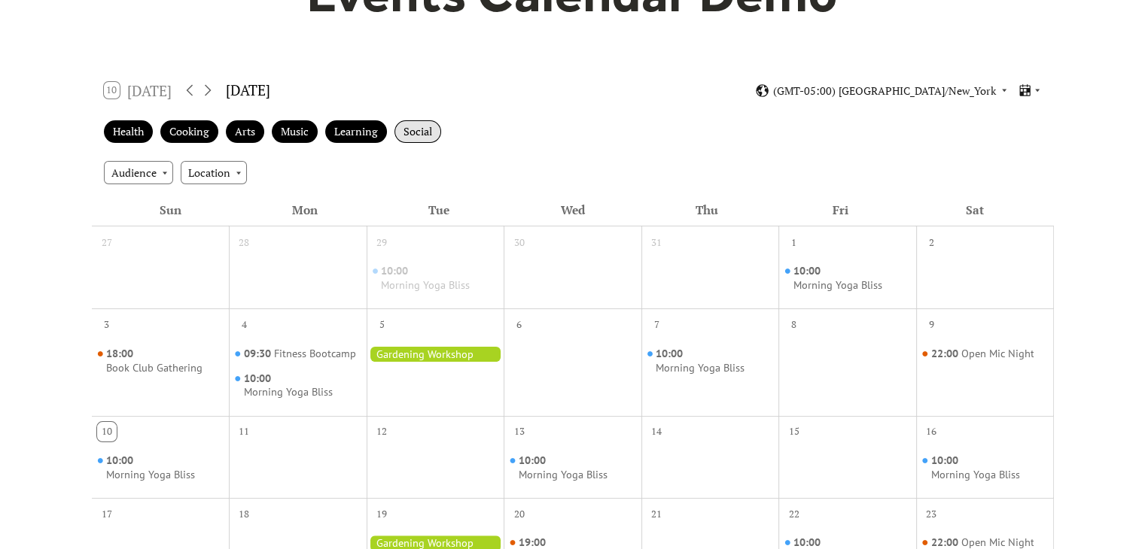
click at [417, 132] on div "Social" at bounding box center [417, 131] width 47 height 23
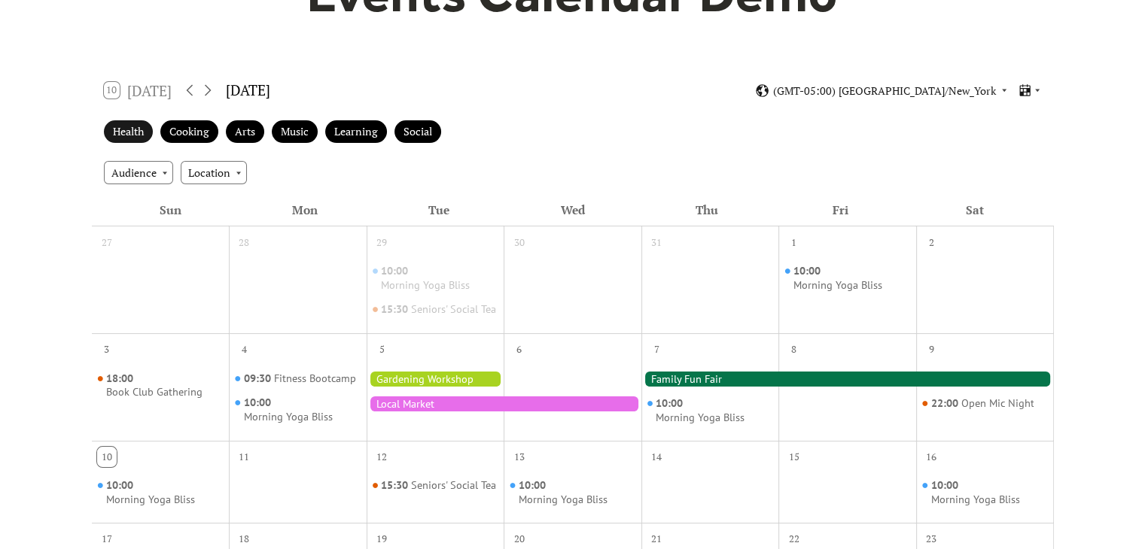
click at [139, 132] on div "Health" at bounding box center [128, 131] width 49 height 23
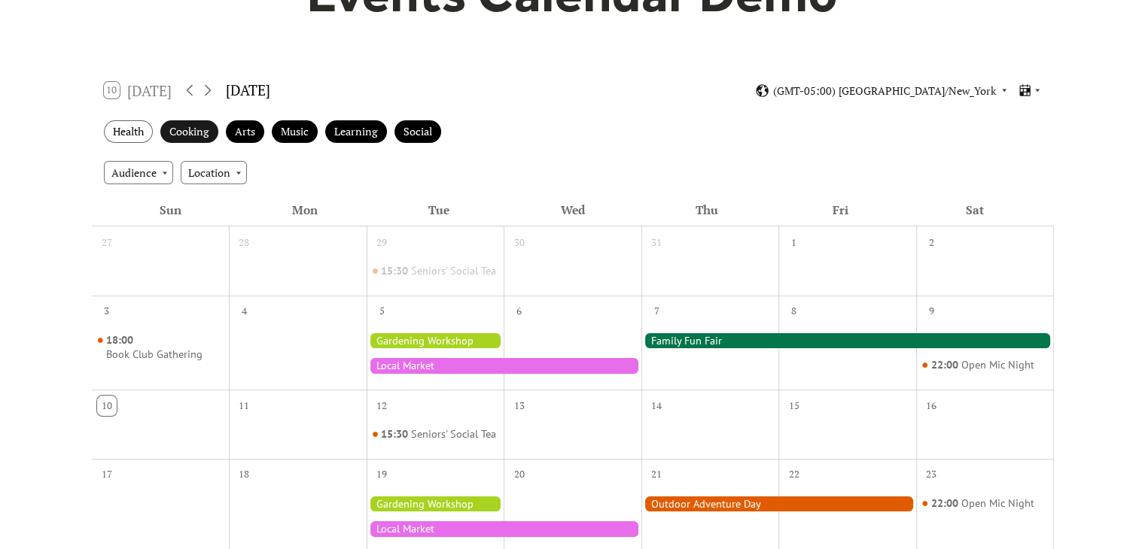
click at [178, 132] on div "Cooking" at bounding box center [189, 131] width 58 height 23
click at [229, 129] on div "Arts" at bounding box center [245, 131] width 38 height 23
click at [300, 132] on div "Music" at bounding box center [295, 131] width 46 height 23
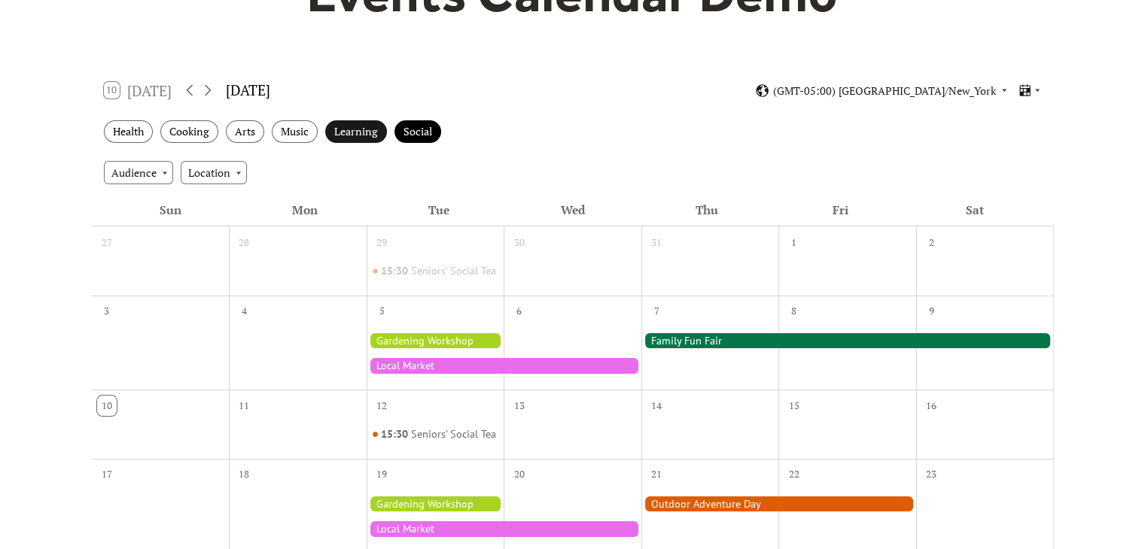
click at [342, 133] on div "Learning" at bounding box center [356, 131] width 62 height 23
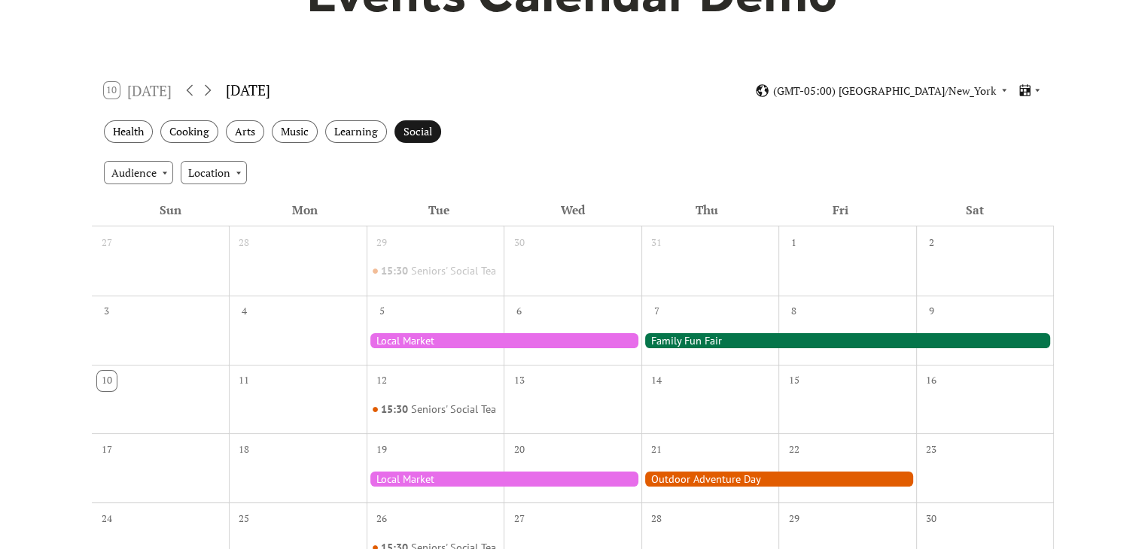
click at [424, 129] on div "Social" at bounding box center [417, 131] width 47 height 23
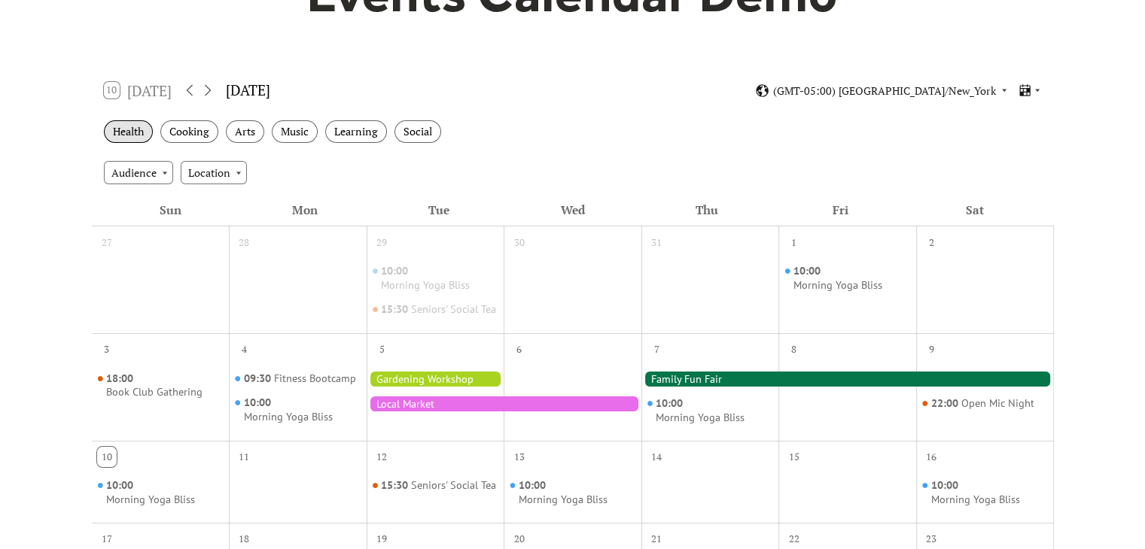
click at [131, 132] on div "Health" at bounding box center [128, 131] width 49 height 23
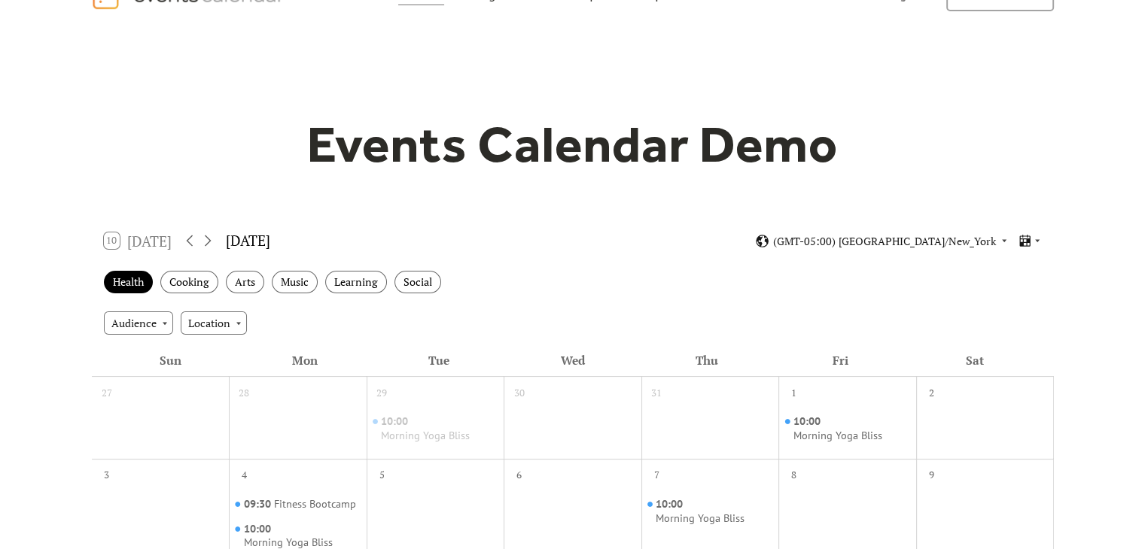
scroll to position [0, 0]
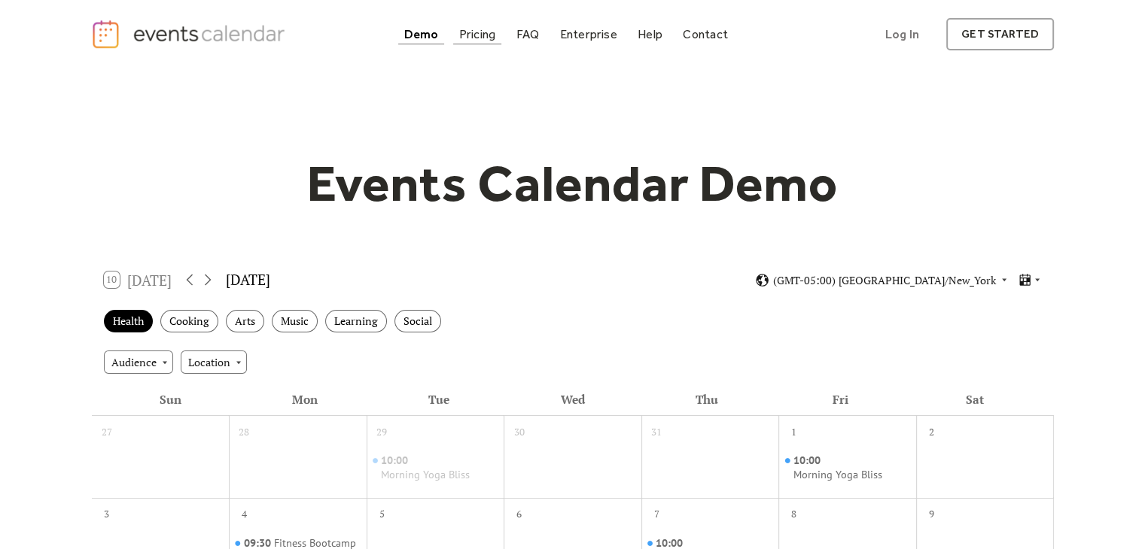
click at [484, 37] on div "Pricing" at bounding box center [477, 34] width 37 height 8
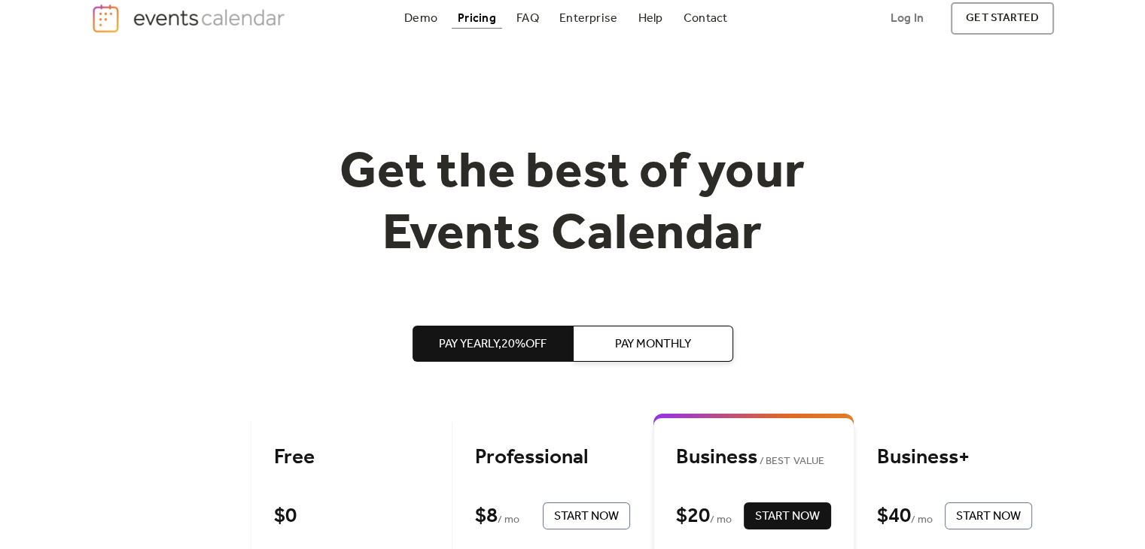
scroll to position [30, 0]
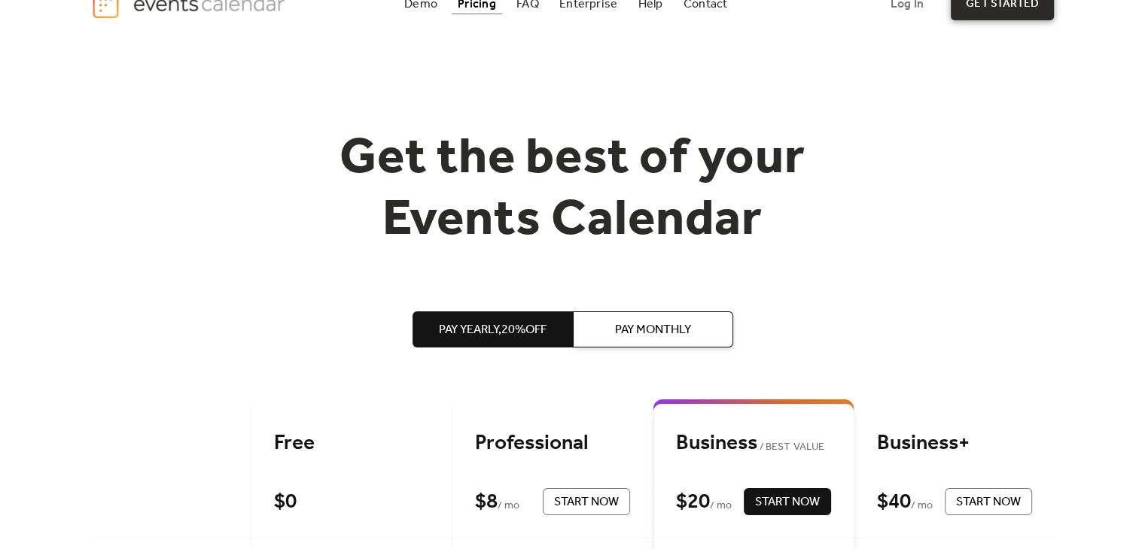
click at [1002, 11] on link "get started" at bounding box center [1002, 4] width 103 height 32
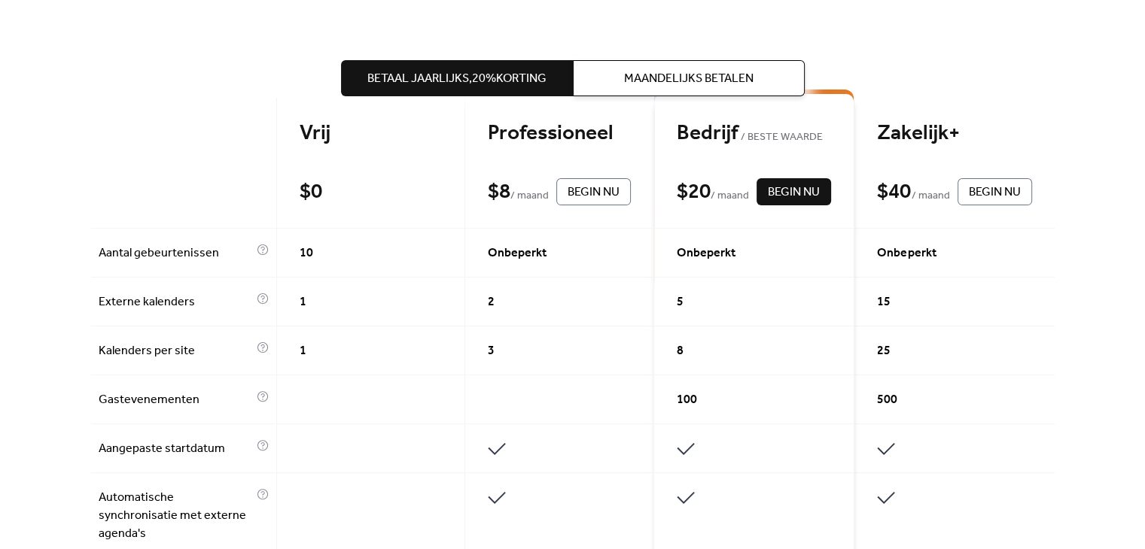
scroll to position [411, 0]
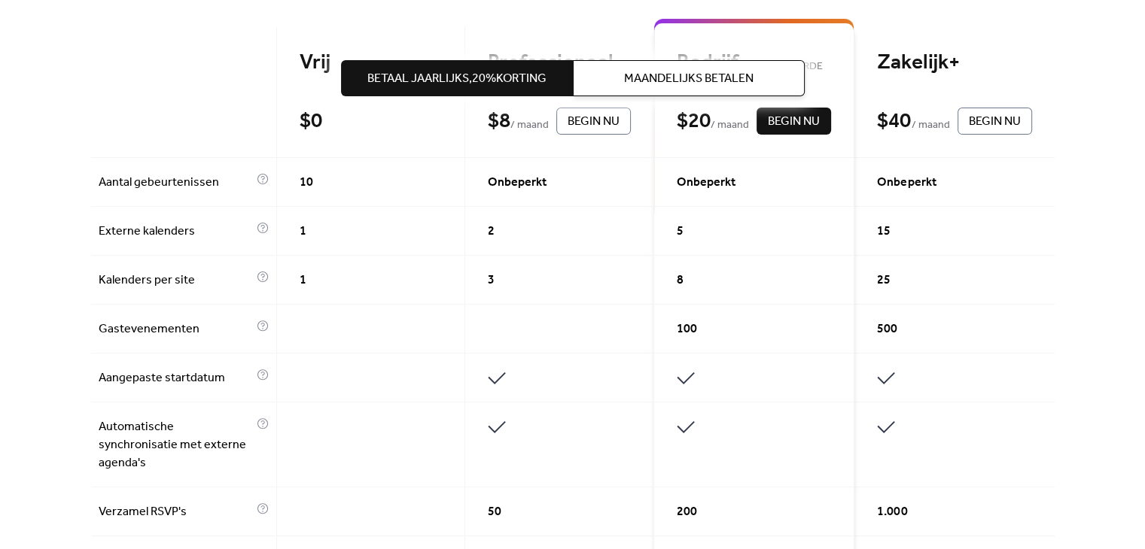
click at [1098, 371] on div "Haal het beste uit uw evenementenkalender Betaal jaarlijks, 20% korting Maandel…" at bounding box center [572, 542] width 1145 height 1768
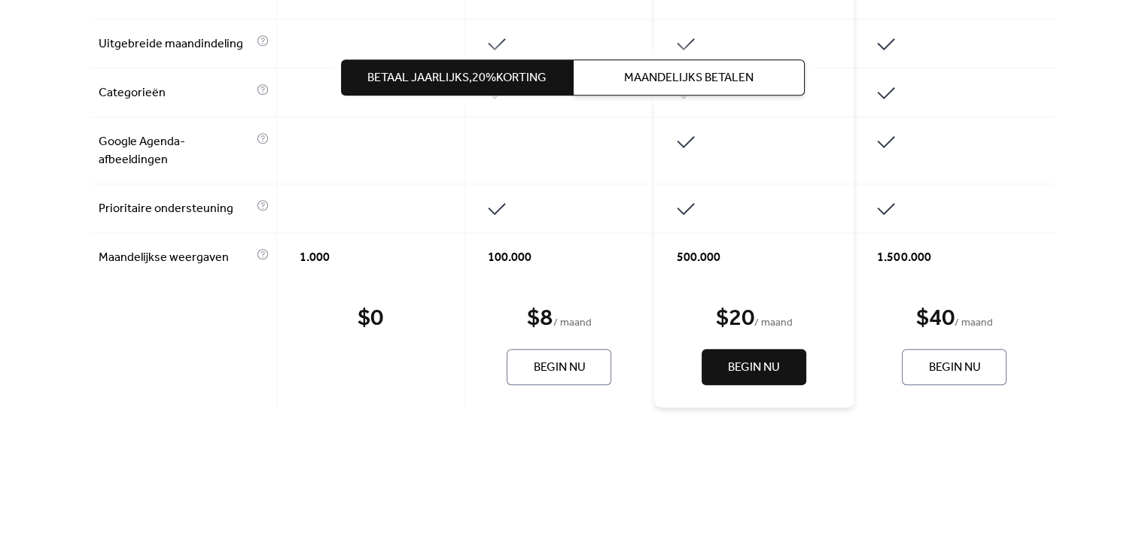
scroll to position [1293, 0]
